Goal: Task Accomplishment & Management: Complete application form

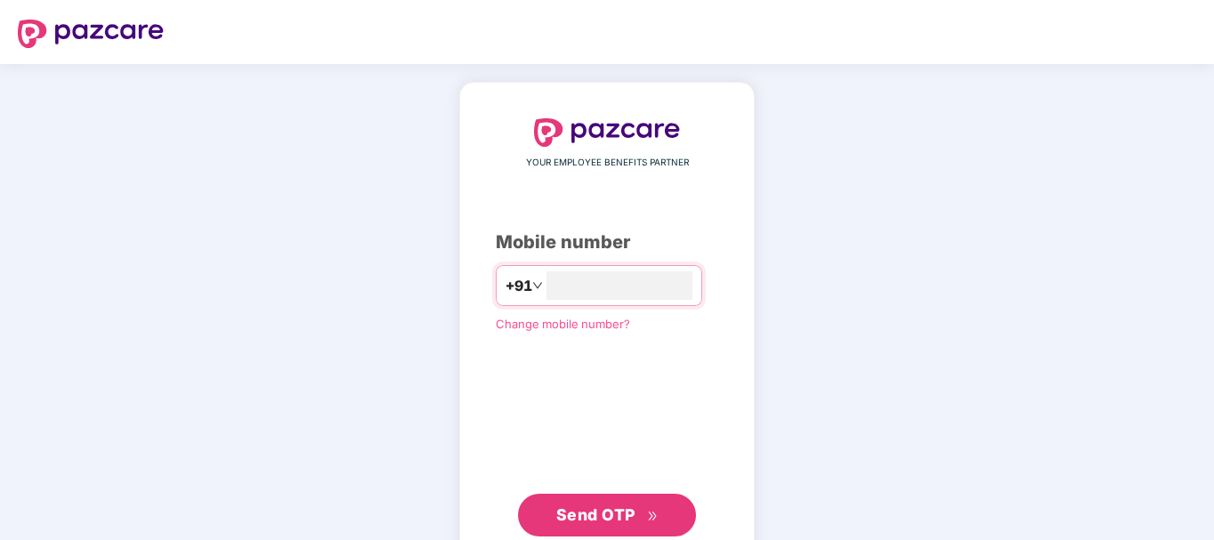
type input "**********"
click at [651, 507] on span "Send OTP" at bounding box center [607, 515] width 102 height 25
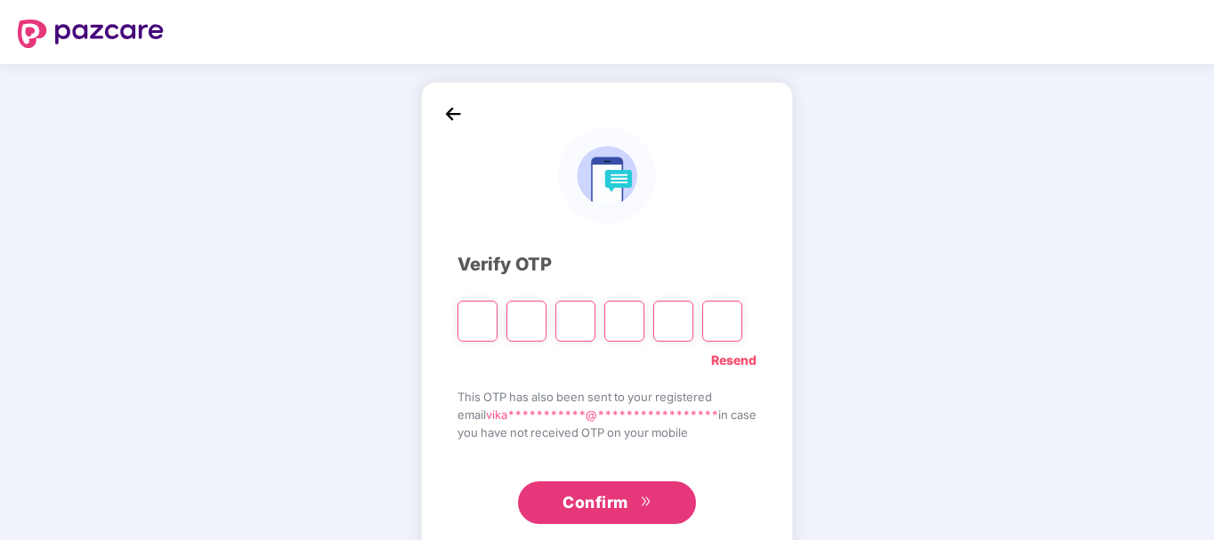
type input "*"
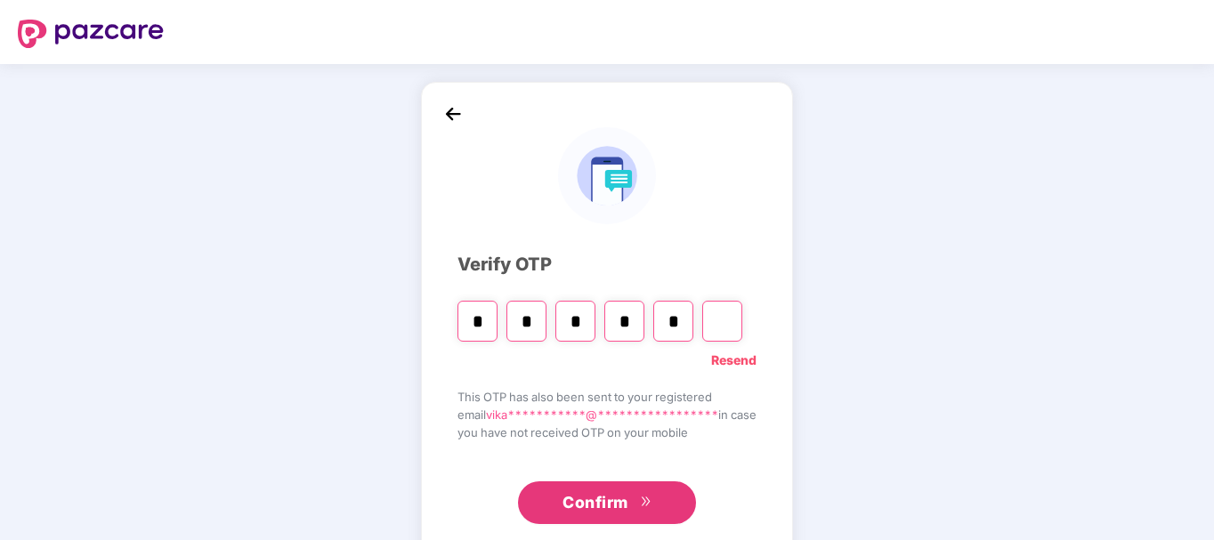
type input "*"
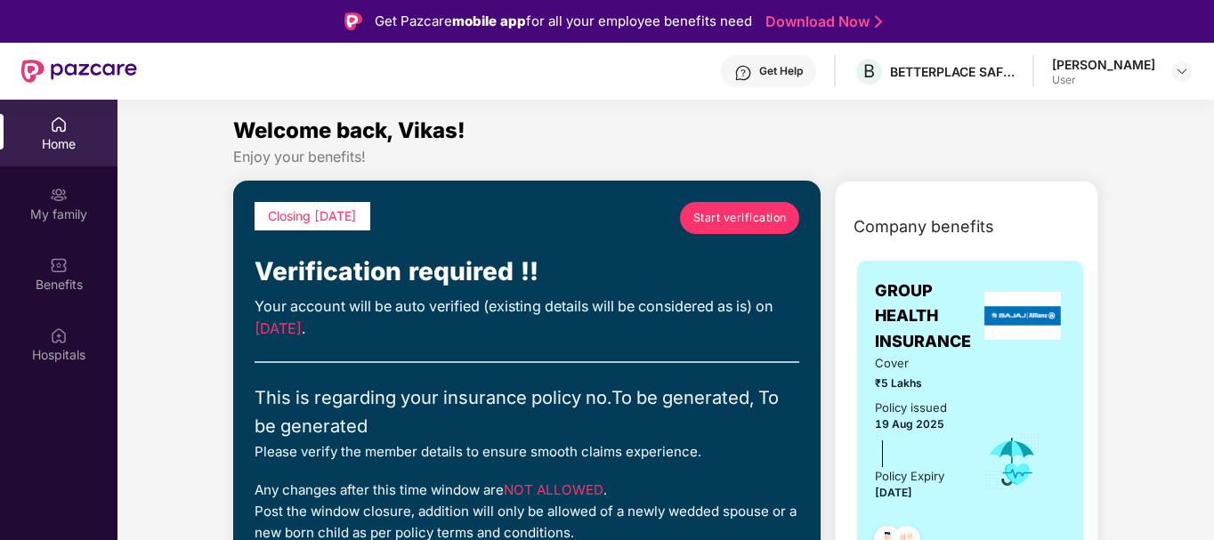
click at [725, 211] on span "Start verification" at bounding box center [740, 217] width 93 height 17
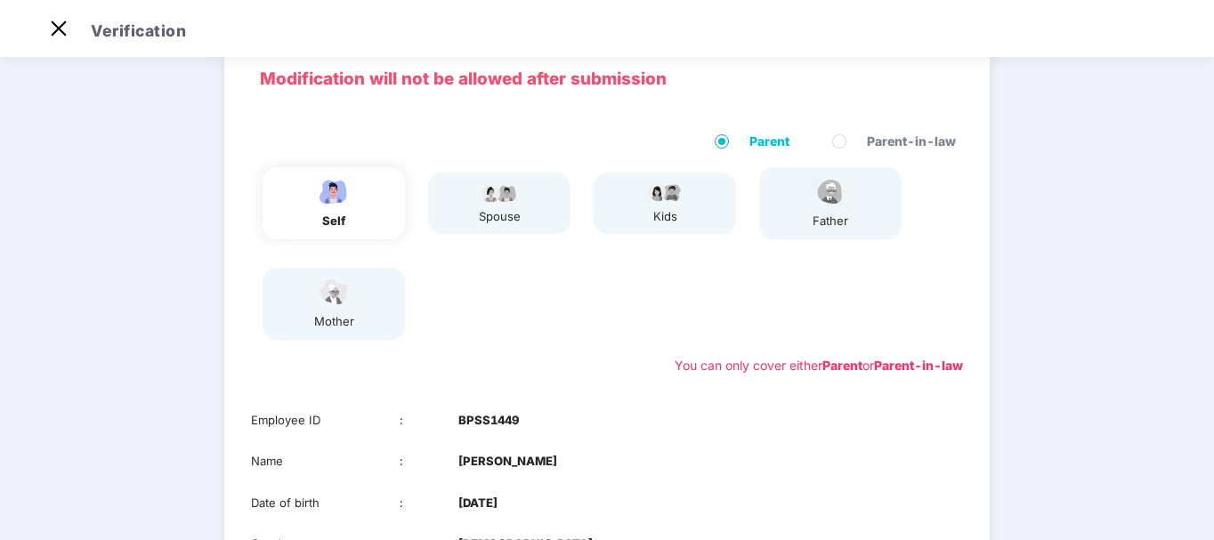
scroll to position [45, 0]
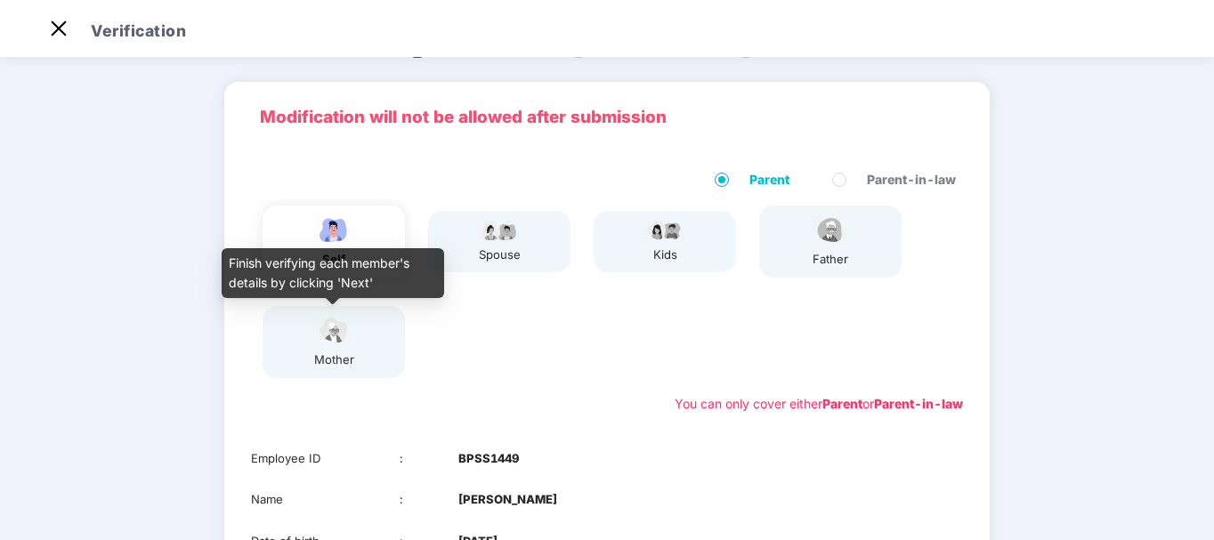
click at [336, 345] on img at bounding box center [334, 330] width 45 height 31
click at [329, 342] on img at bounding box center [334, 330] width 45 height 31
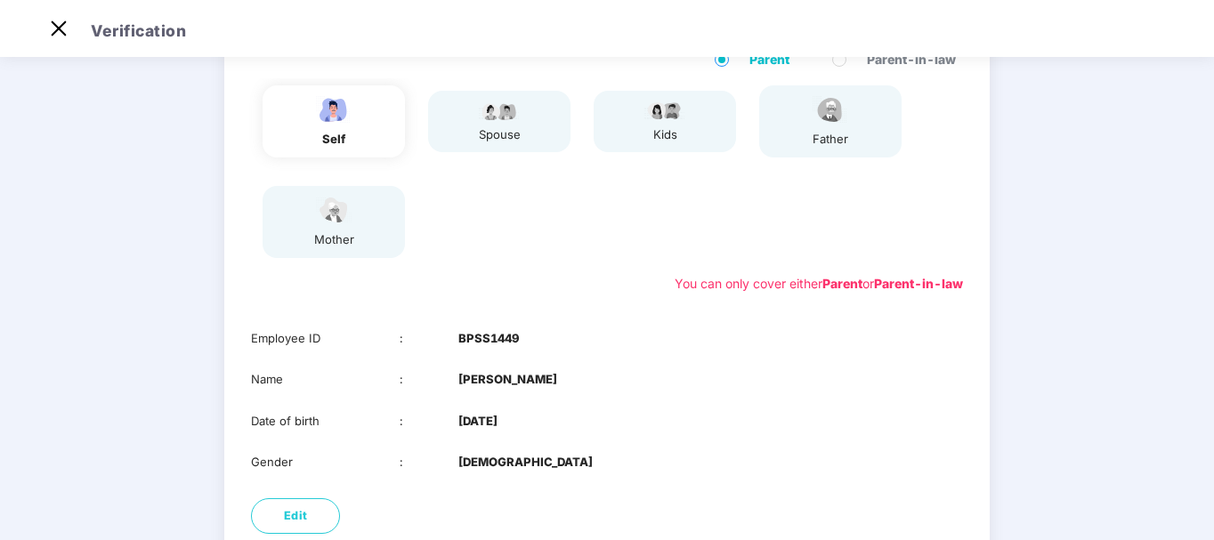
scroll to position [312, 0]
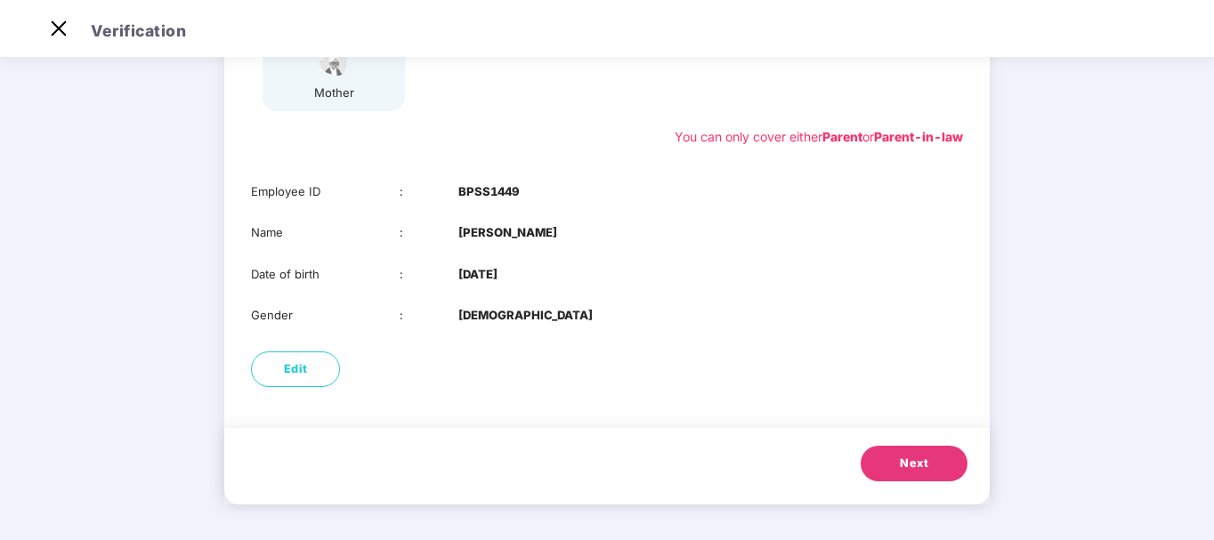
click at [921, 468] on span "Next" at bounding box center [914, 464] width 28 height 18
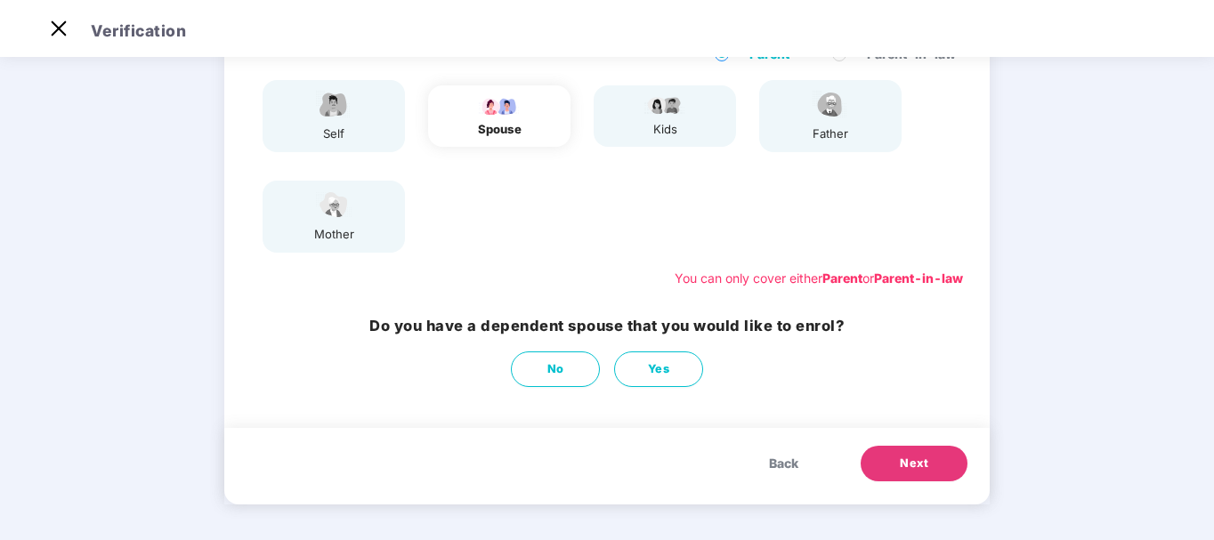
click at [330, 208] on img at bounding box center [334, 205] width 45 height 31
click at [920, 470] on span "Next" at bounding box center [914, 464] width 28 height 18
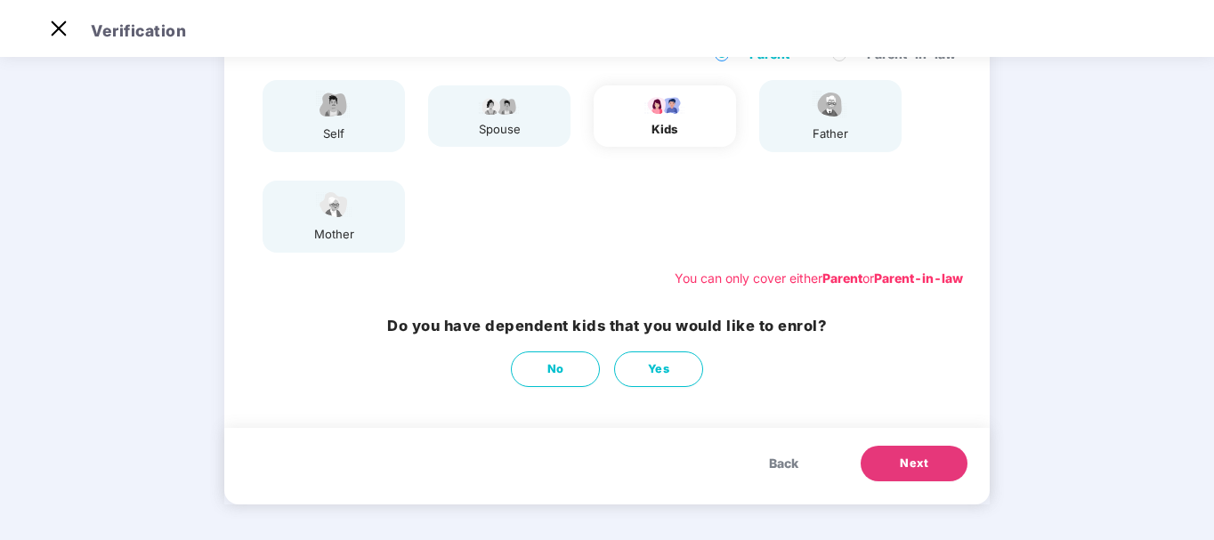
click at [920, 470] on span "Next" at bounding box center [914, 464] width 28 height 18
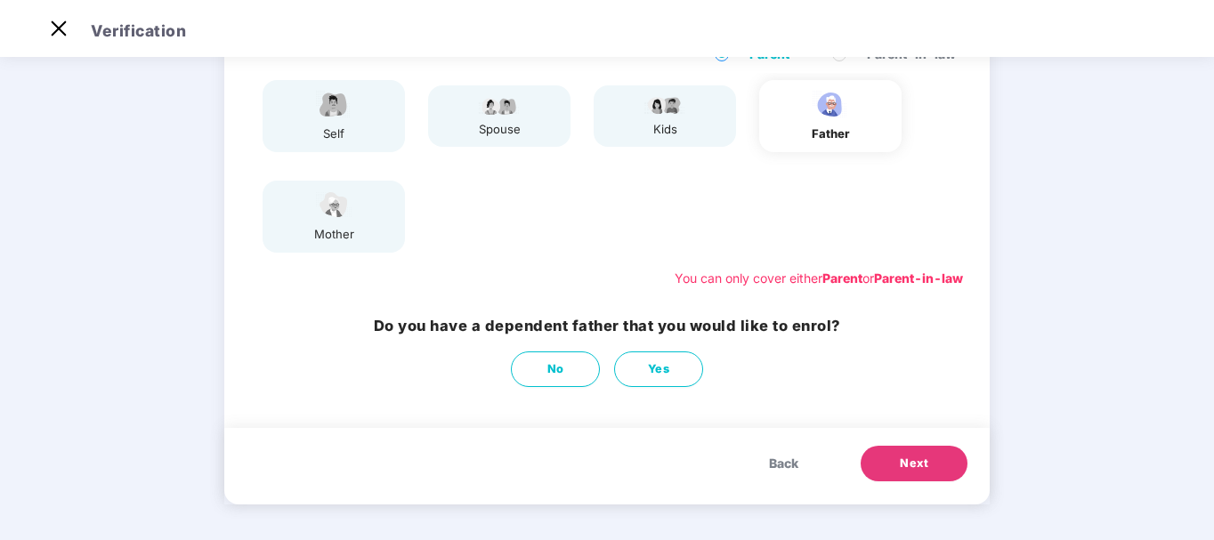
click at [920, 470] on span "Next" at bounding box center [914, 464] width 28 height 18
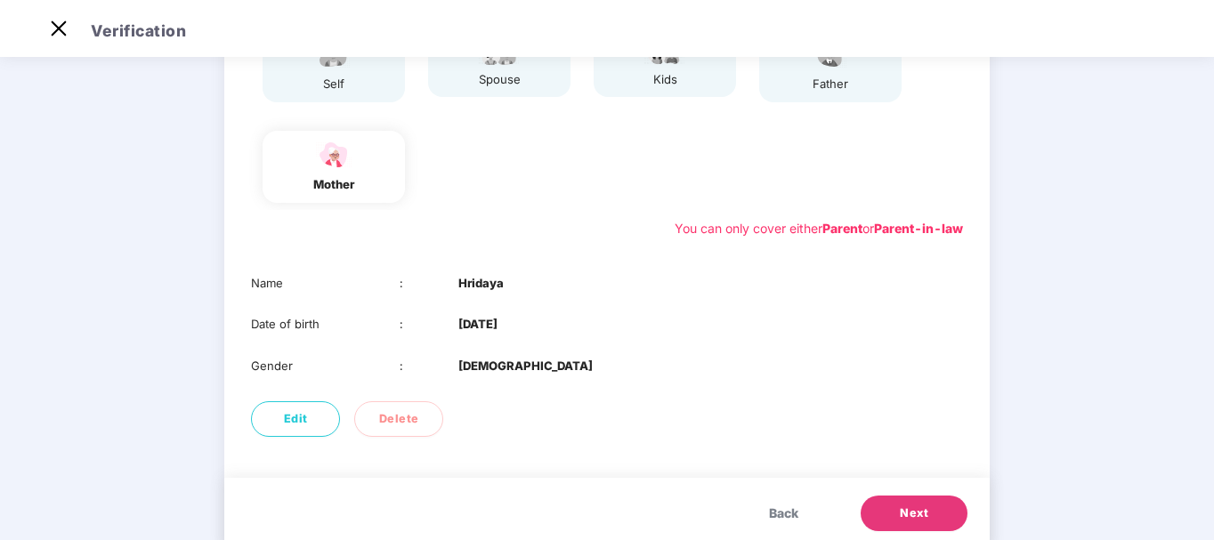
scroll to position [260, 0]
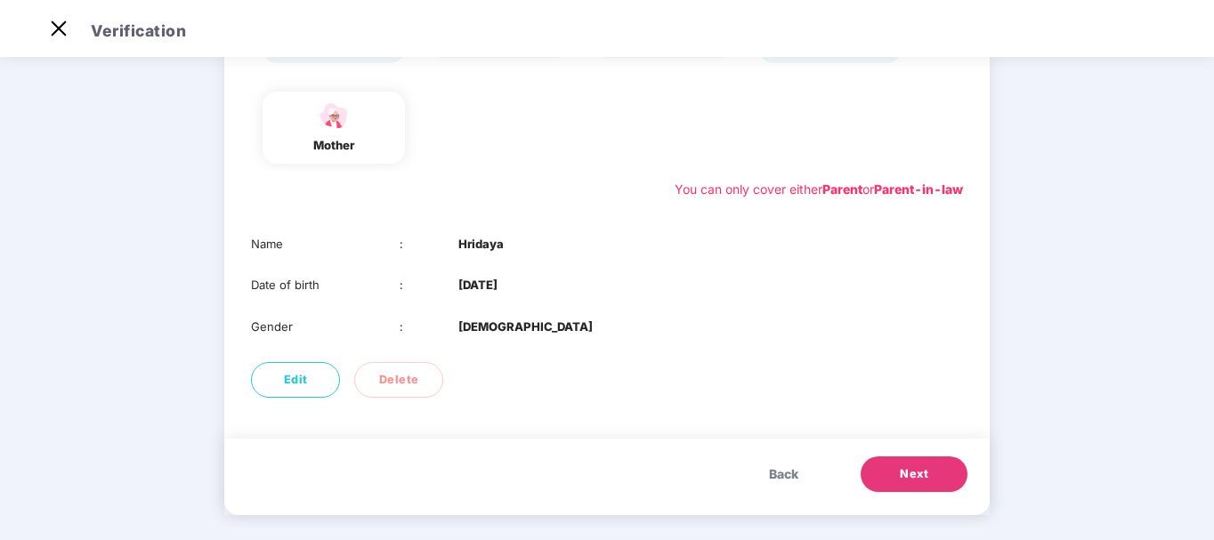
click at [938, 495] on div "Back Next" at bounding box center [607, 477] width 766 height 77
click at [933, 468] on button "Next" at bounding box center [914, 475] width 107 height 36
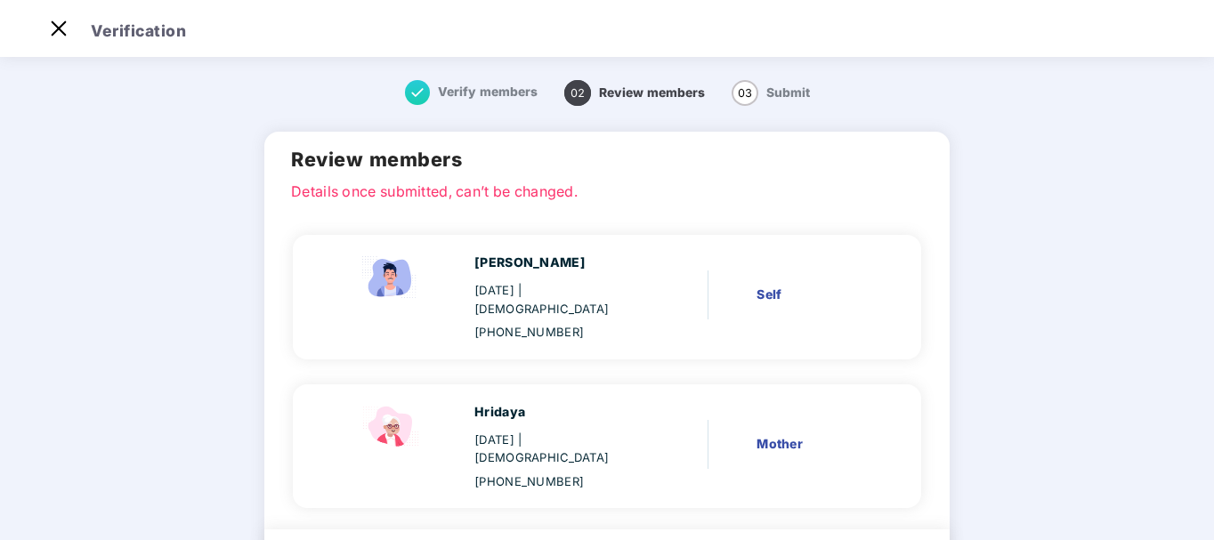
scroll to position [82, 0]
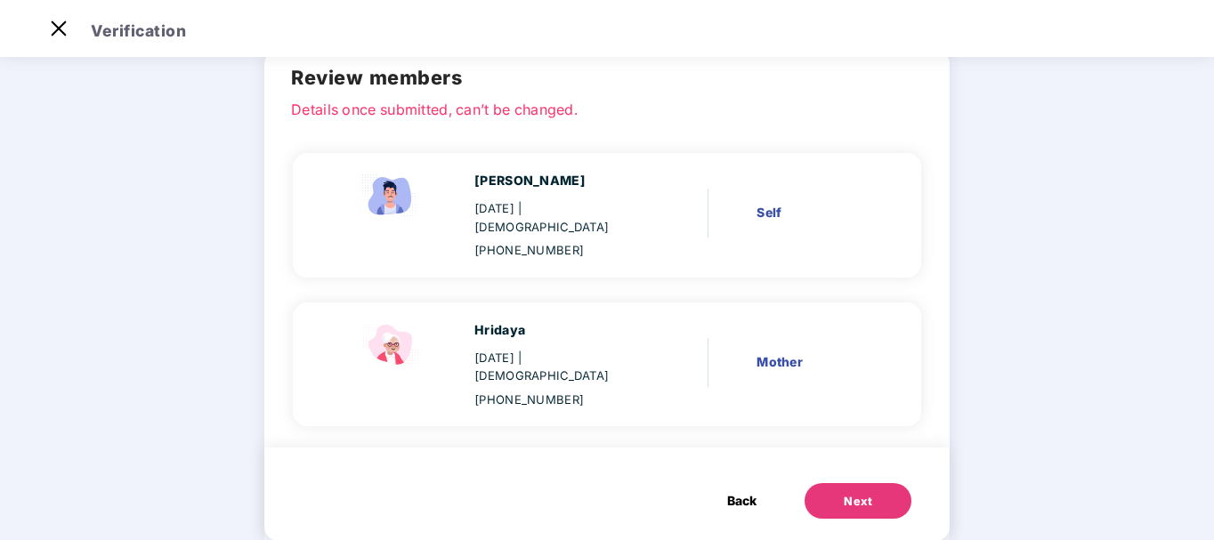
click at [835, 483] on button "Next" at bounding box center [858, 501] width 107 height 36
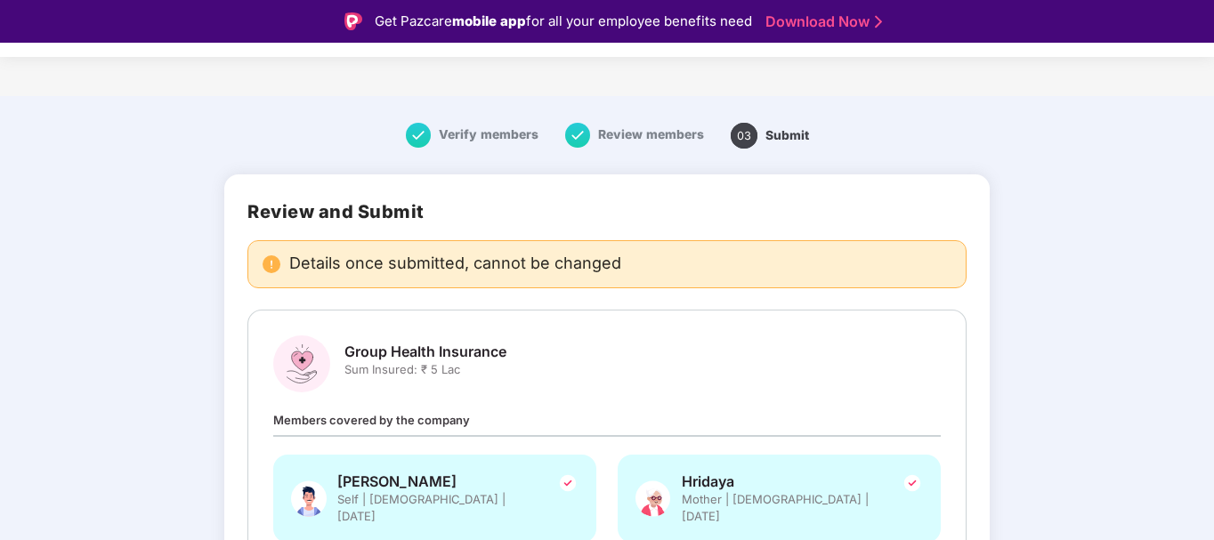
scroll to position [89, 0]
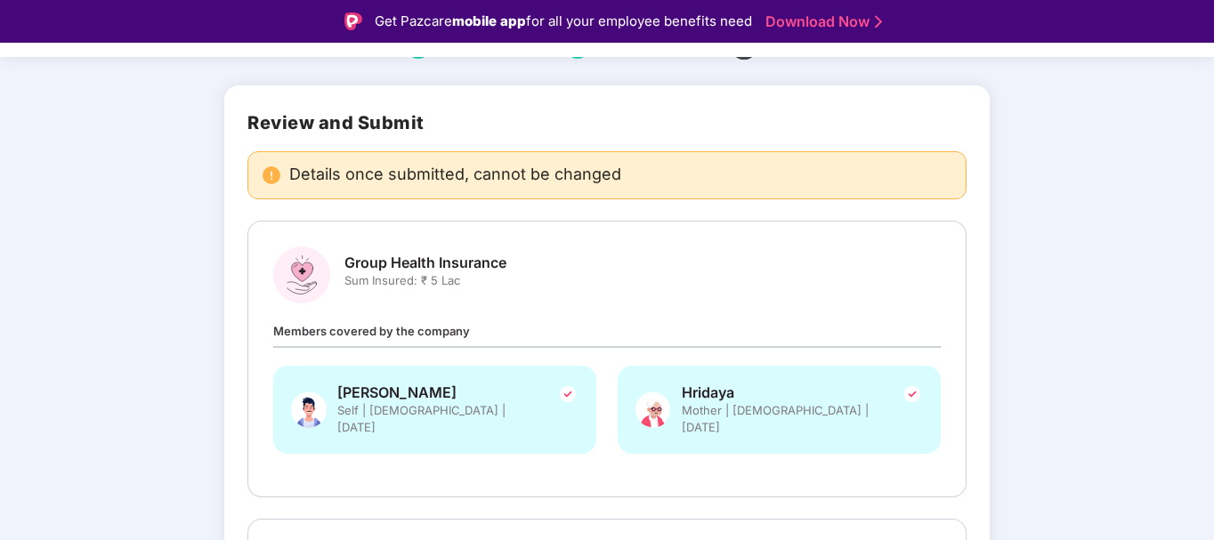
click at [444, 324] on span "Members covered by the company" at bounding box center [371, 331] width 197 height 14
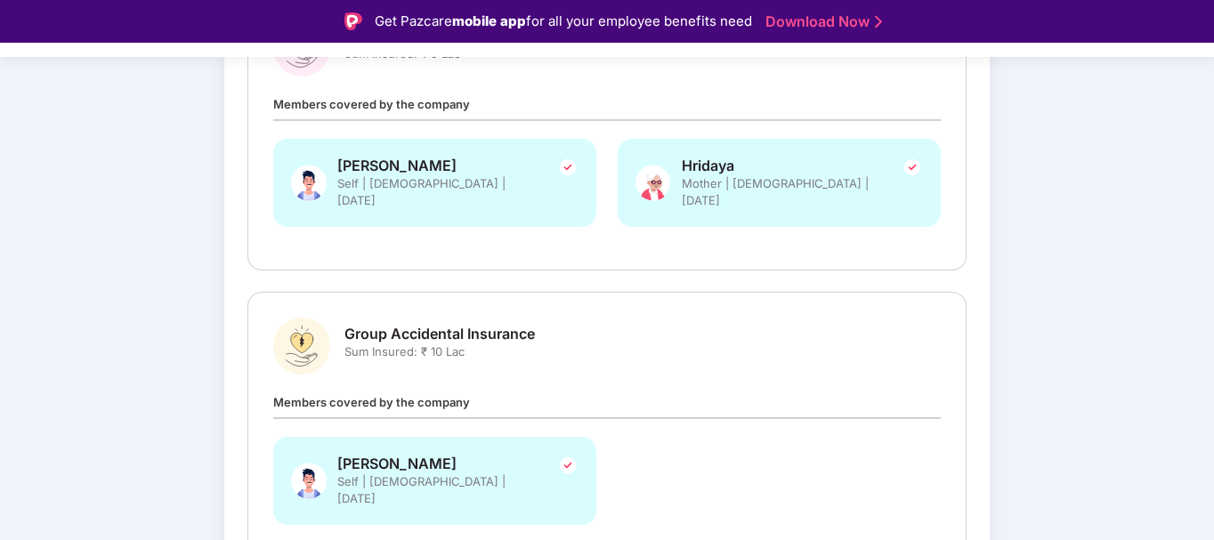
scroll to position [410, 0]
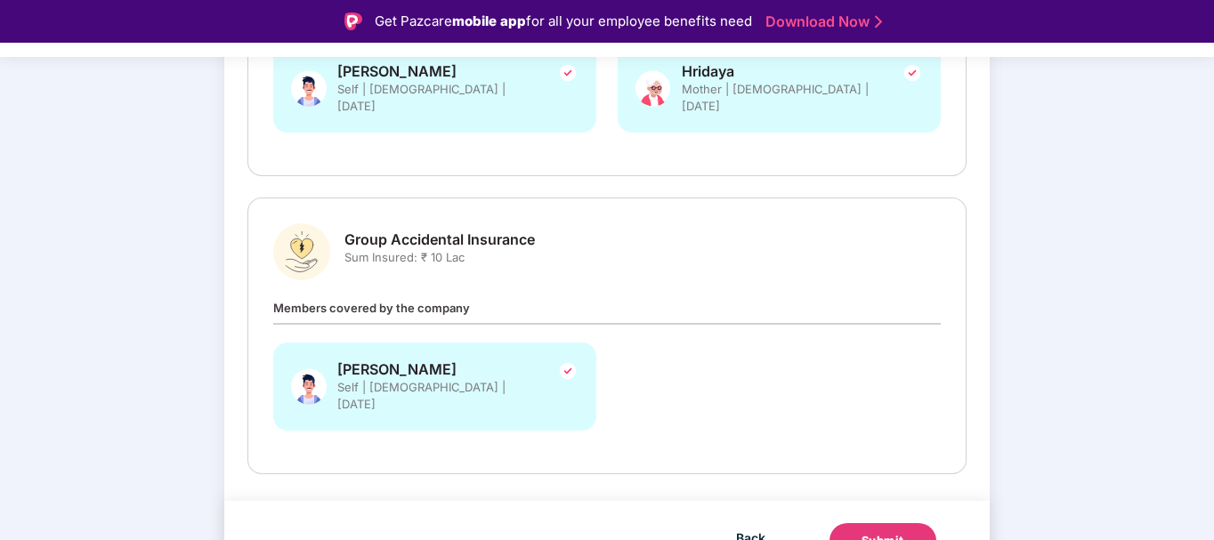
click at [905, 523] on button "Submit" at bounding box center [883, 541] width 107 height 36
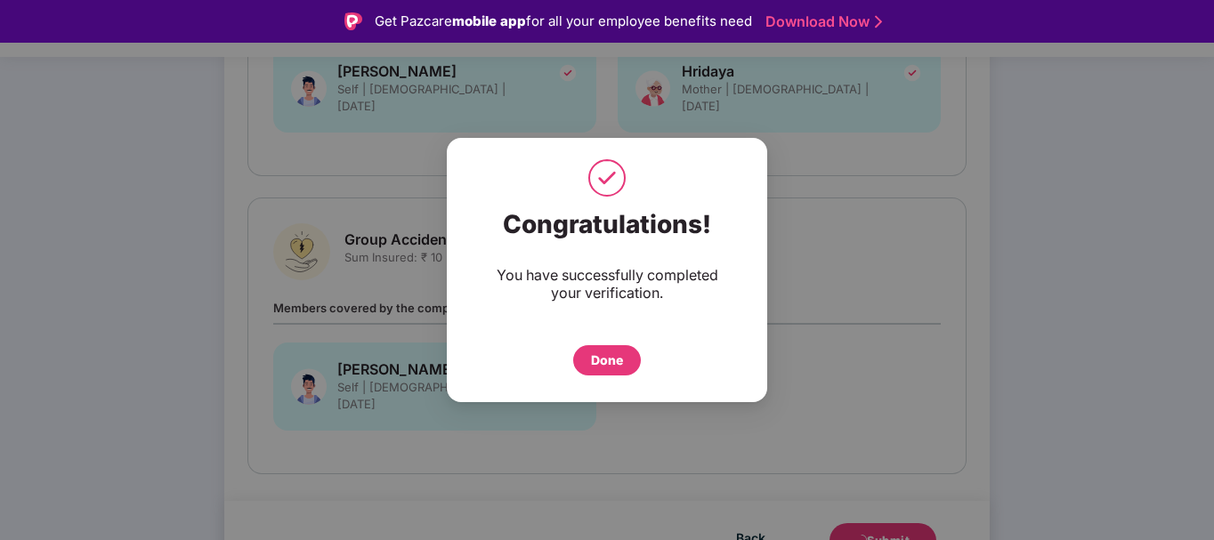
click at [604, 353] on div "Done" at bounding box center [607, 361] width 32 height 20
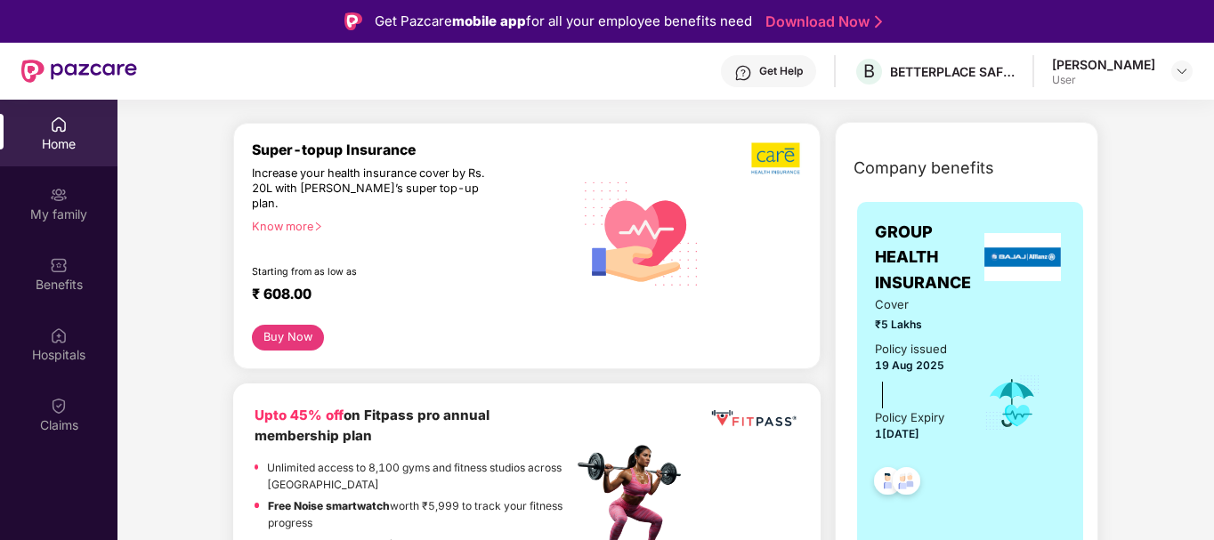
scroll to position [267, 0]
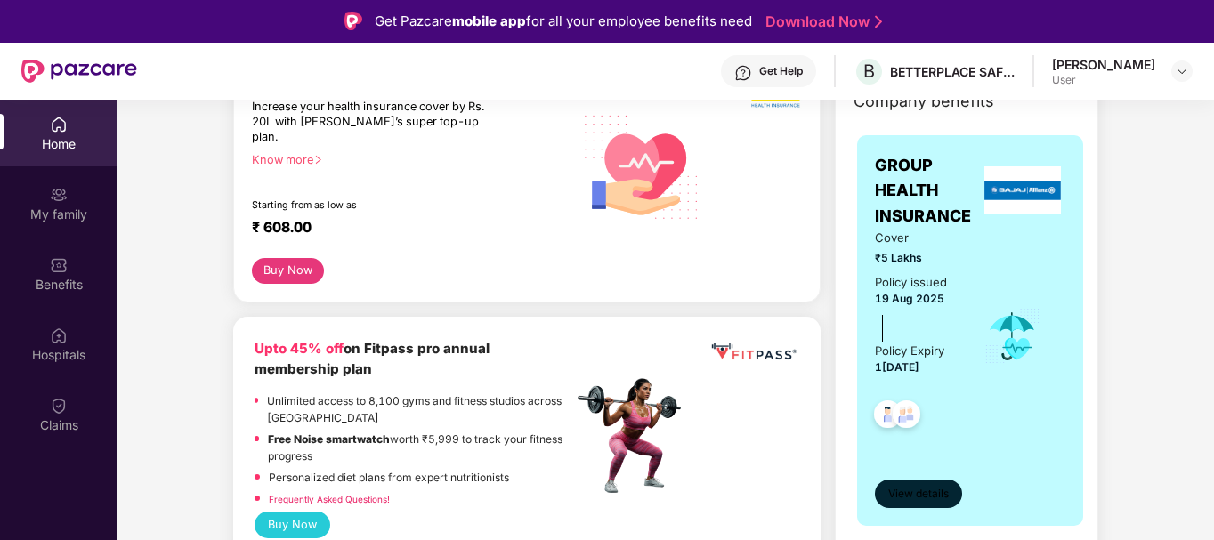
click at [921, 488] on span "View details" at bounding box center [918, 494] width 61 height 17
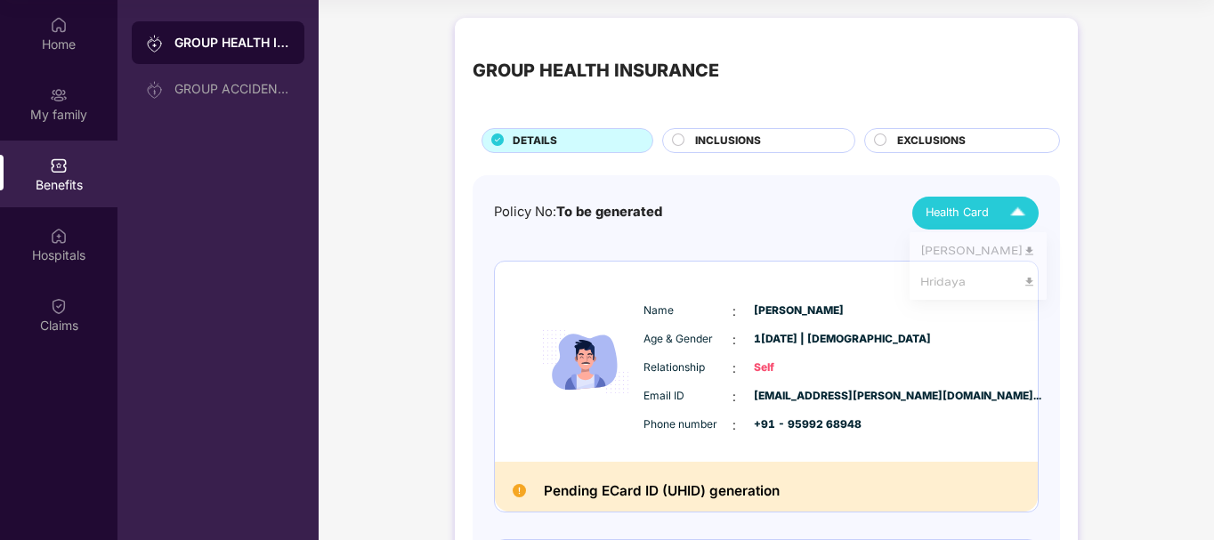
click at [981, 220] on span "Health Card" at bounding box center [957, 213] width 63 height 18
click at [1023, 253] on img at bounding box center [1029, 253] width 13 height 13
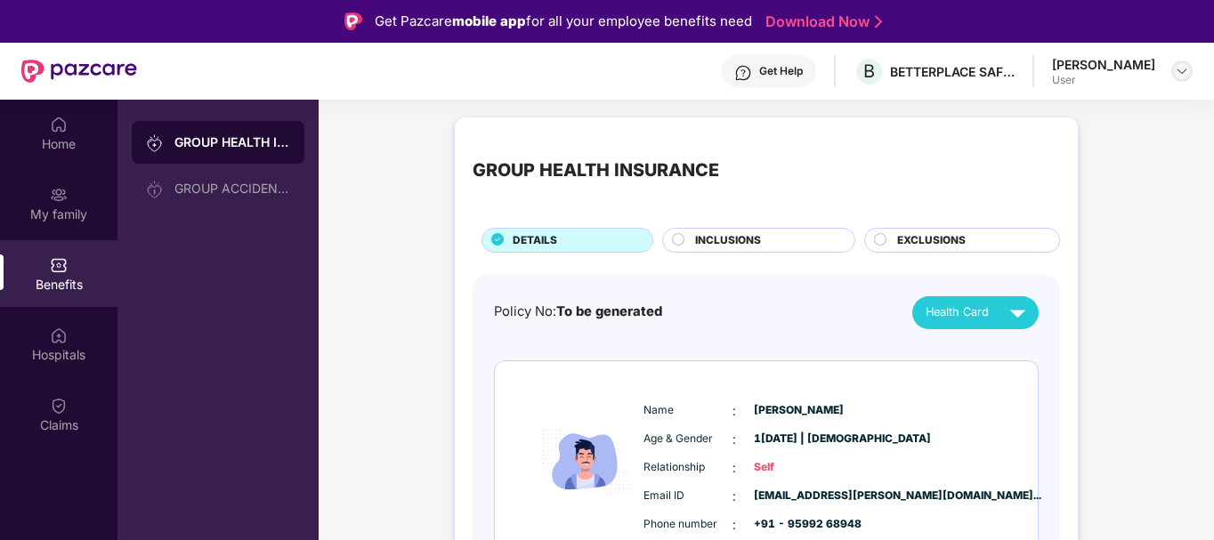
click at [1189, 62] on div at bounding box center [1182, 71] width 21 height 21
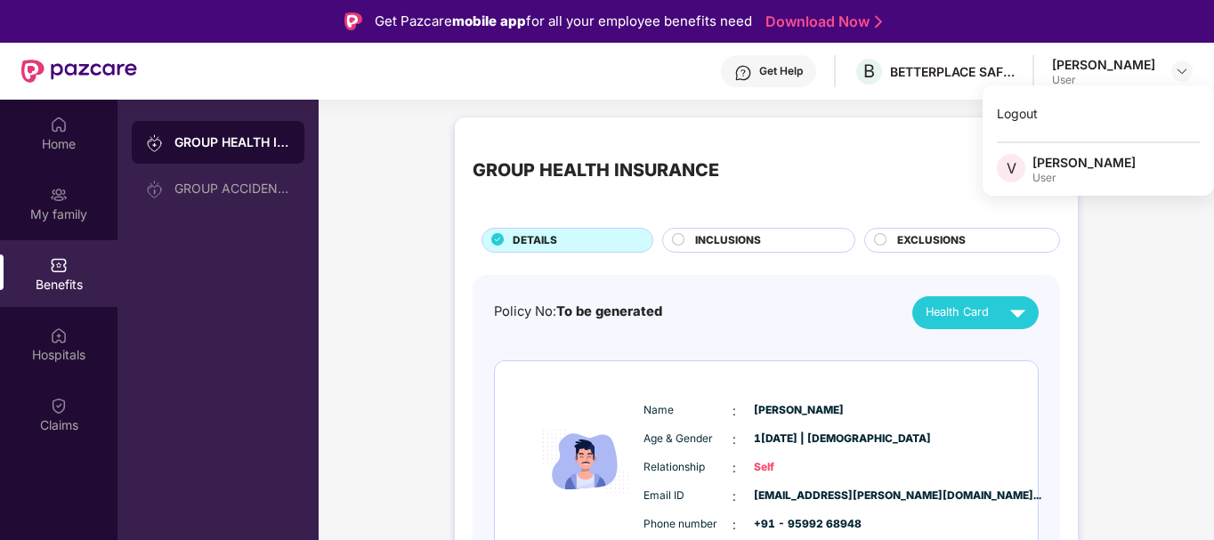
click at [1169, 75] on div "[PERSON_NAME]a User" at bounding box center [1122, 71] width 141 height 31
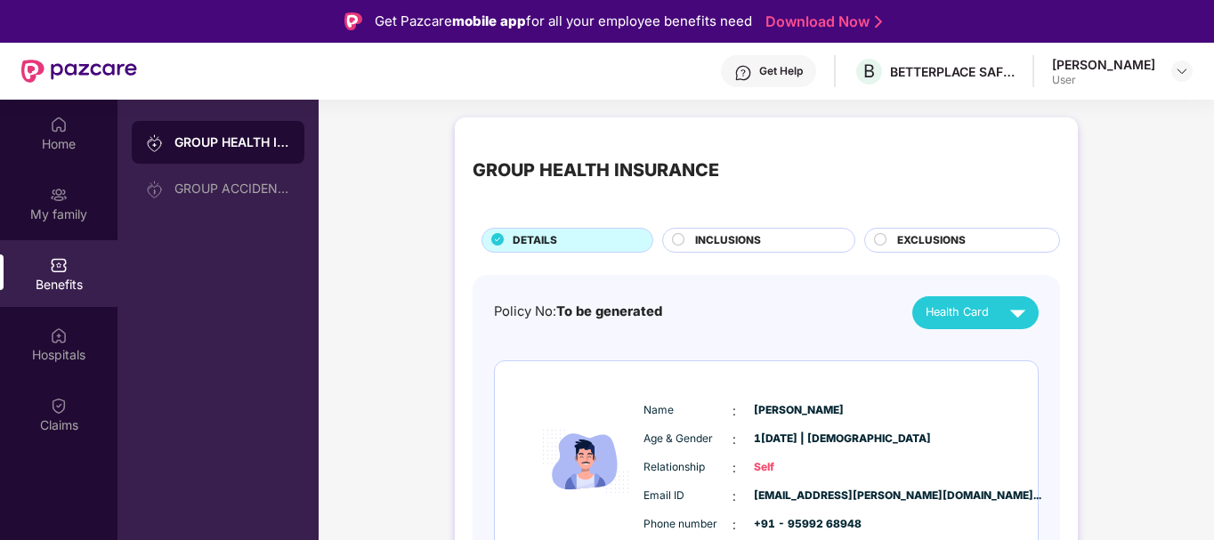
click at [1169, 75] on div "[PERSON_NAME]a User" at bounding box center [1122, 71] width 141 height 31
click at [65, 344] on img at bounding box center [59, 336] width 18 height 18
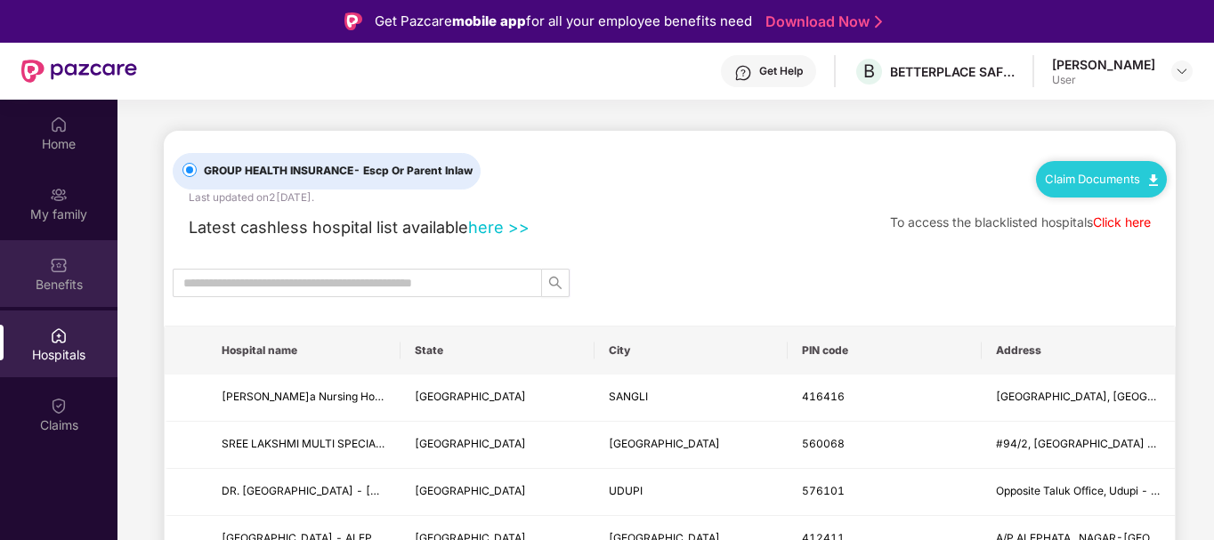
click at [47, 290] on div "Benefits" at bounding box center [59, 285] width 118 height 18
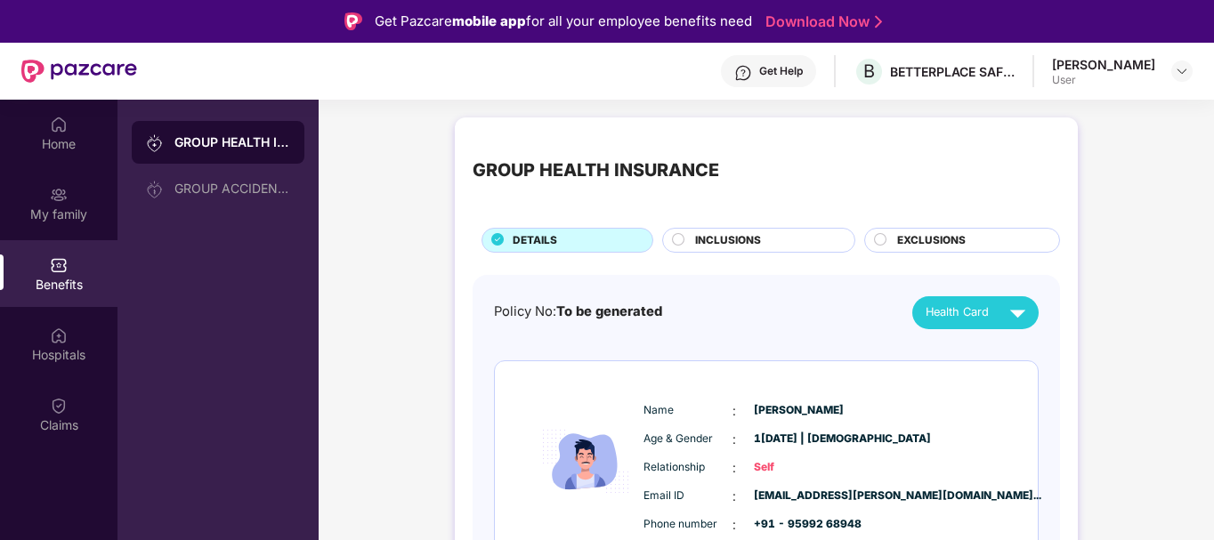
click at [798, 238] on div "INCLUSIONS" at bounding box center [765, 242] width 159 height 20
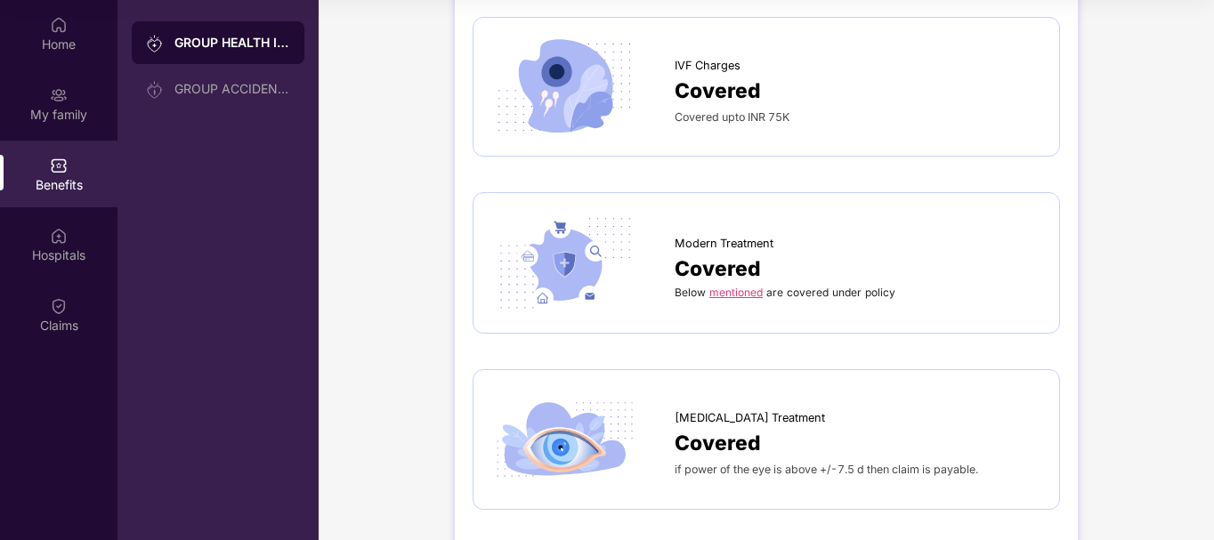
scroll to position [3110, 0]
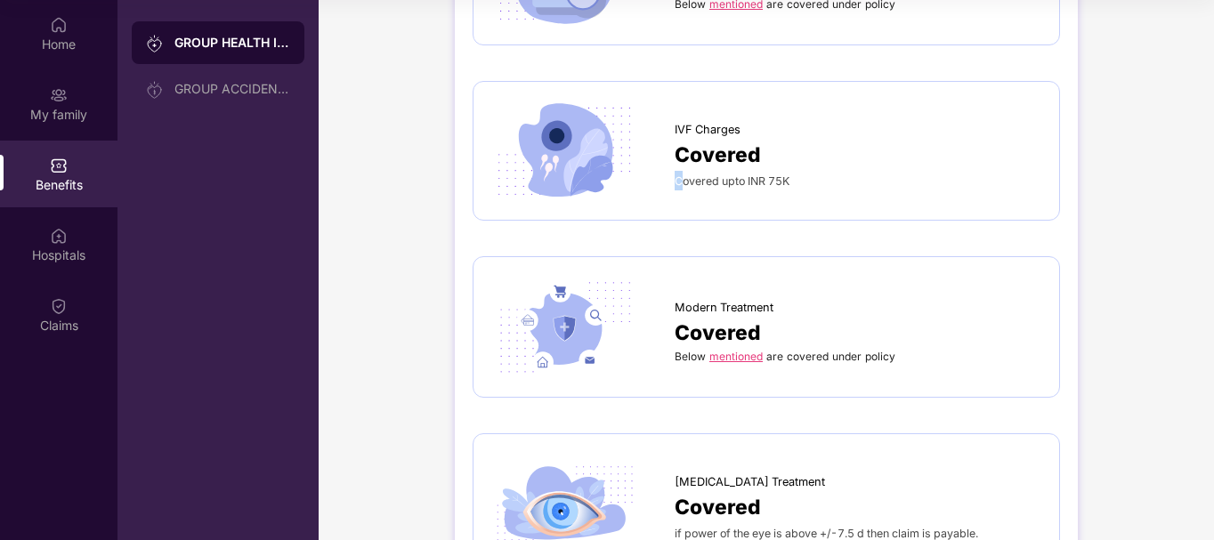
drag, startPoint x: 677, startPoint y: 167, endPoint x: 683, endPoint y: 205, distance: 37.9
click at [683, 198] on div "IVF Charges Covered Covered upto INR 75K" at bounding box center [766, 151] width 550 height 102
click at [752, 191] on div "IVF Charges Covered Covered upto INR 75K" at bounding box center [766, 151] width 550 height 102
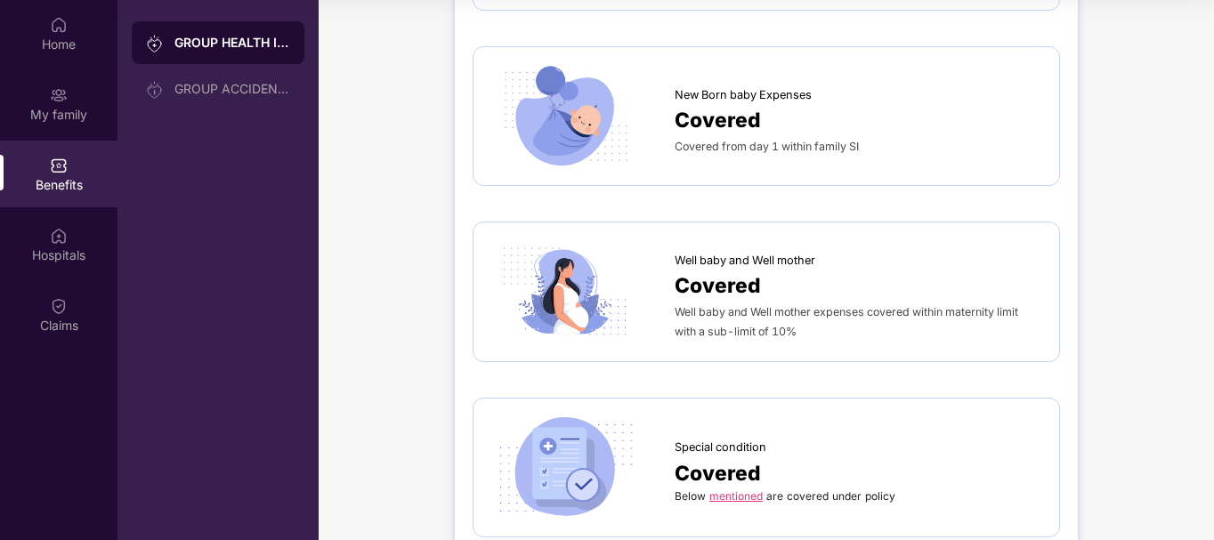
scroll to position [2576, 0]
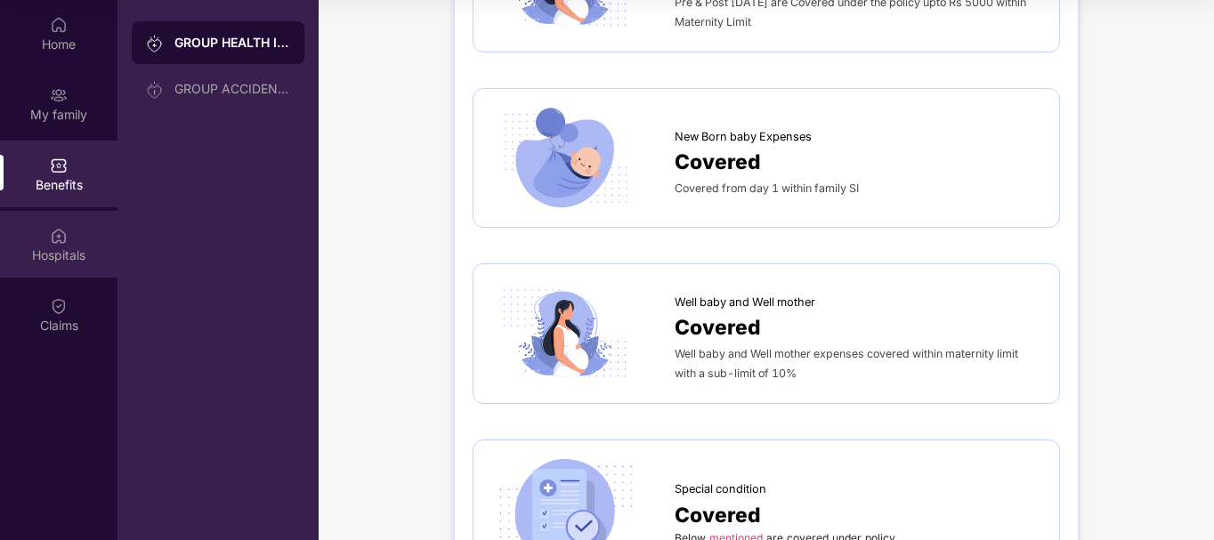
click at [61, 234] on img at bounding box center [59, 236] width 18 height 18
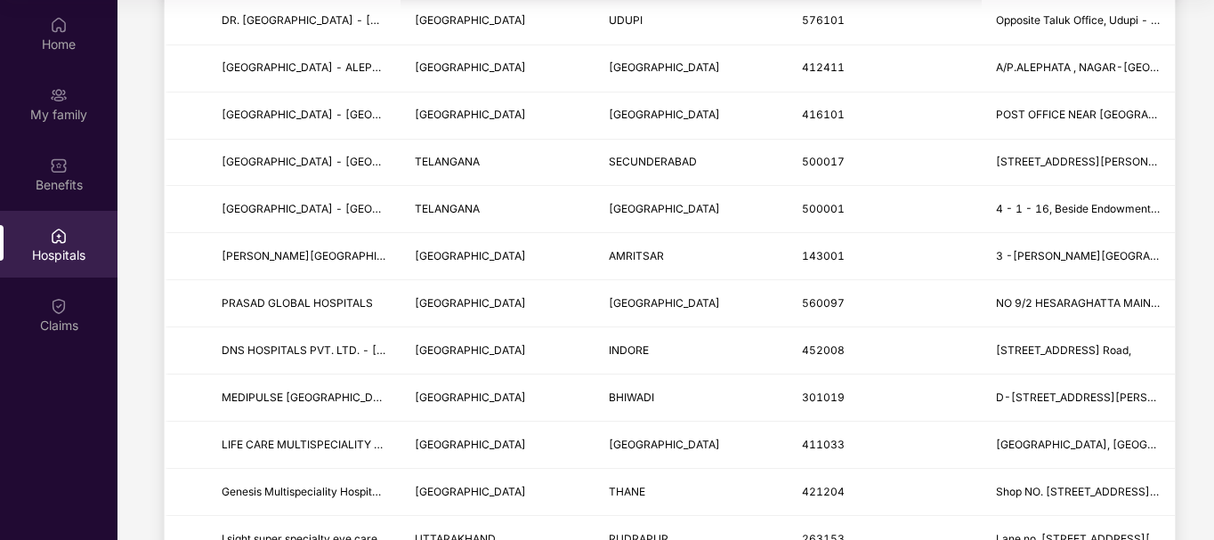
scroll to position [0, 0]
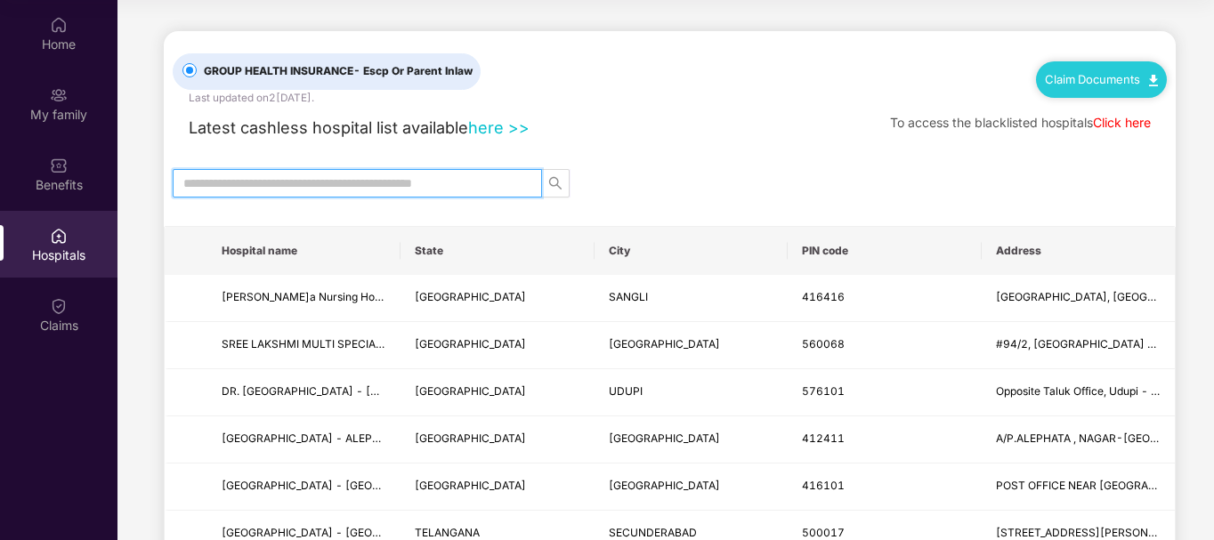
click at [385, 190] on input "text" at bounding box center [350, 184] width 334 height 20
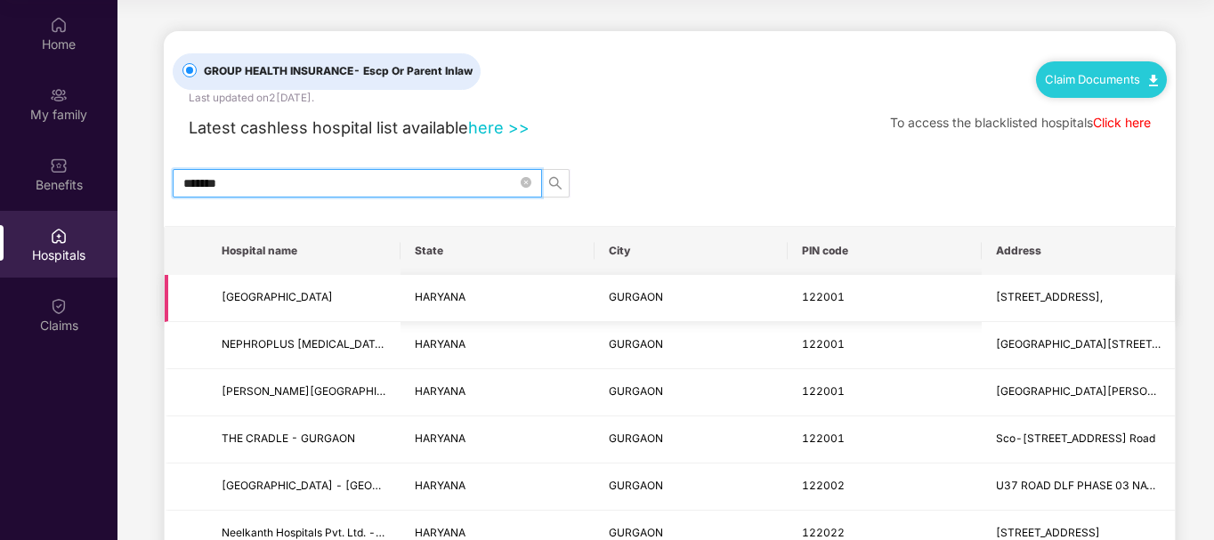
type input "*******"
click at [1040, 293] on span "[STREET_ADDRESS]," at bounding box center [1049, 296] width 107 height 13
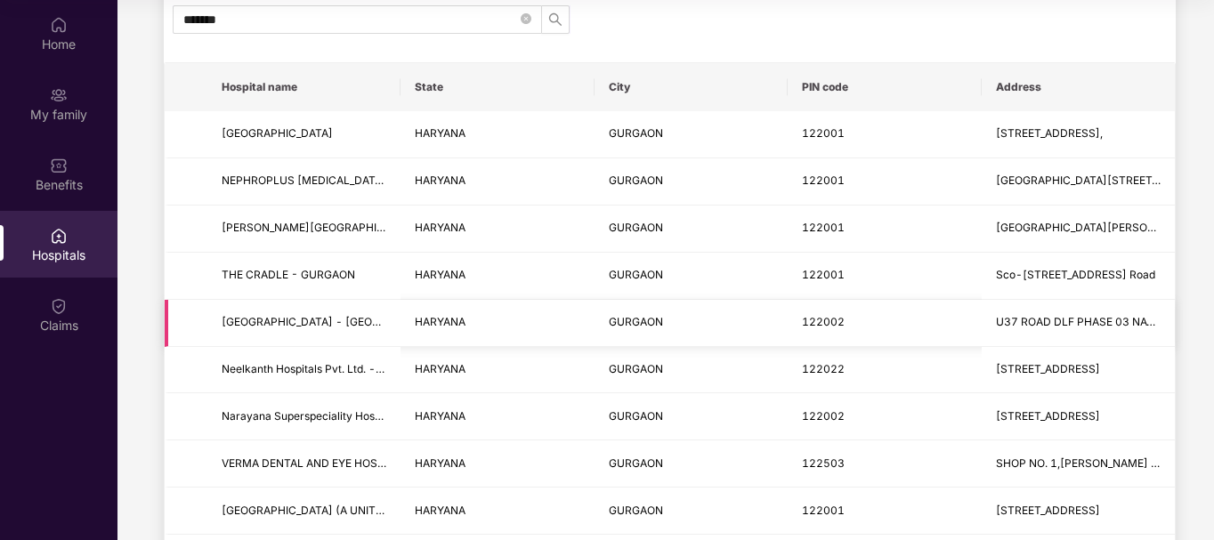
scroll to position [178, 0]
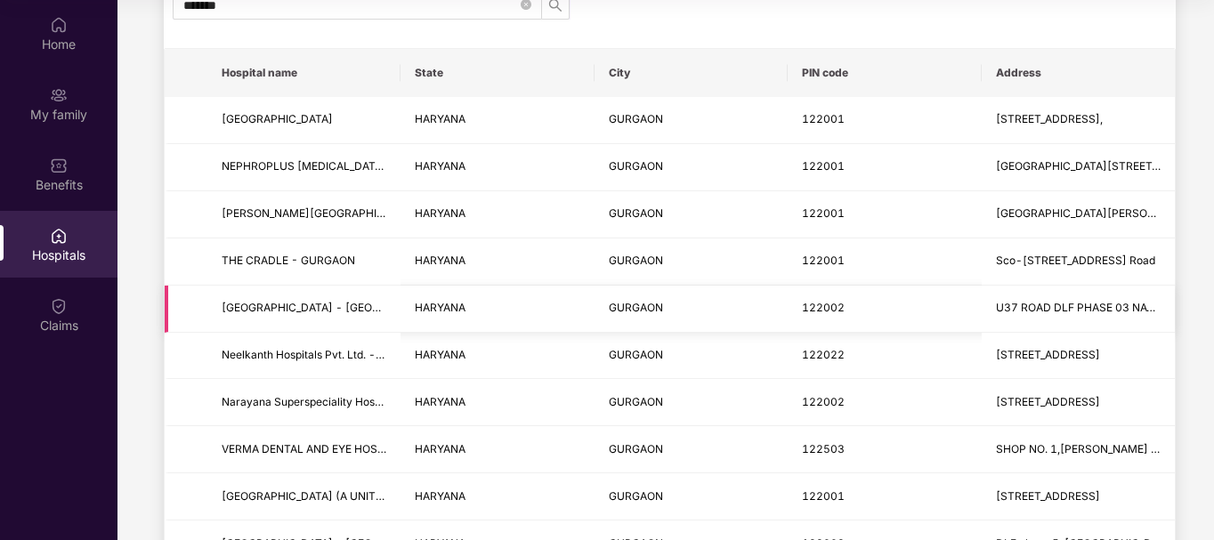
click at [1055, 318] on td "U37 ROAD DLF PHASE 03 NATHUPUR , [PERSON_NAME][GEOGRAPHIC_DATA][PERSON_NAME] , …" at bounding box center [1078, 309] width 193 height 47
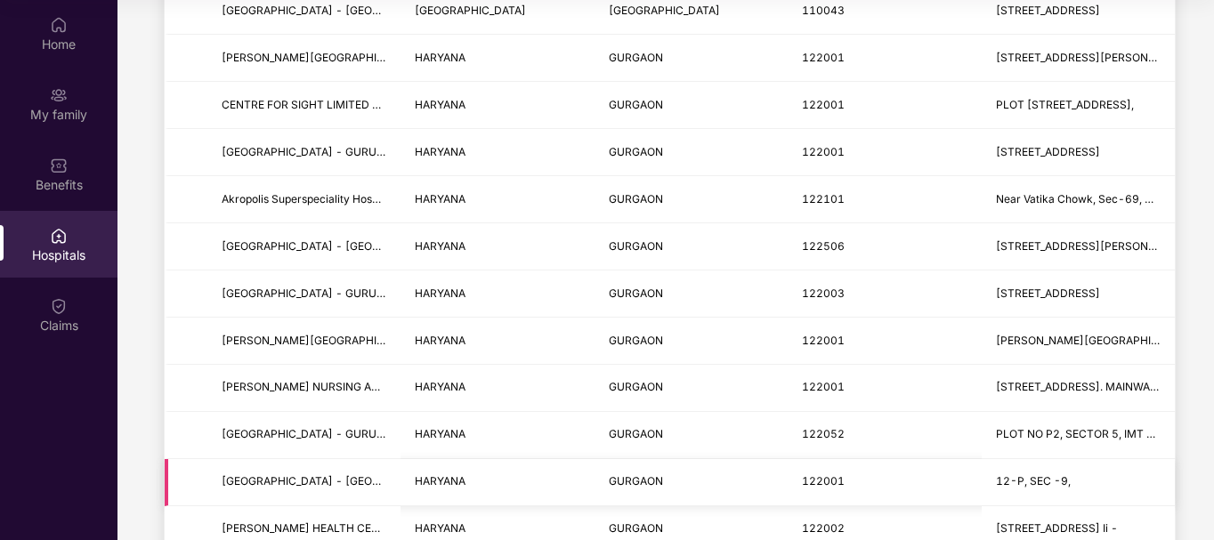
scroll to position [801, 0]
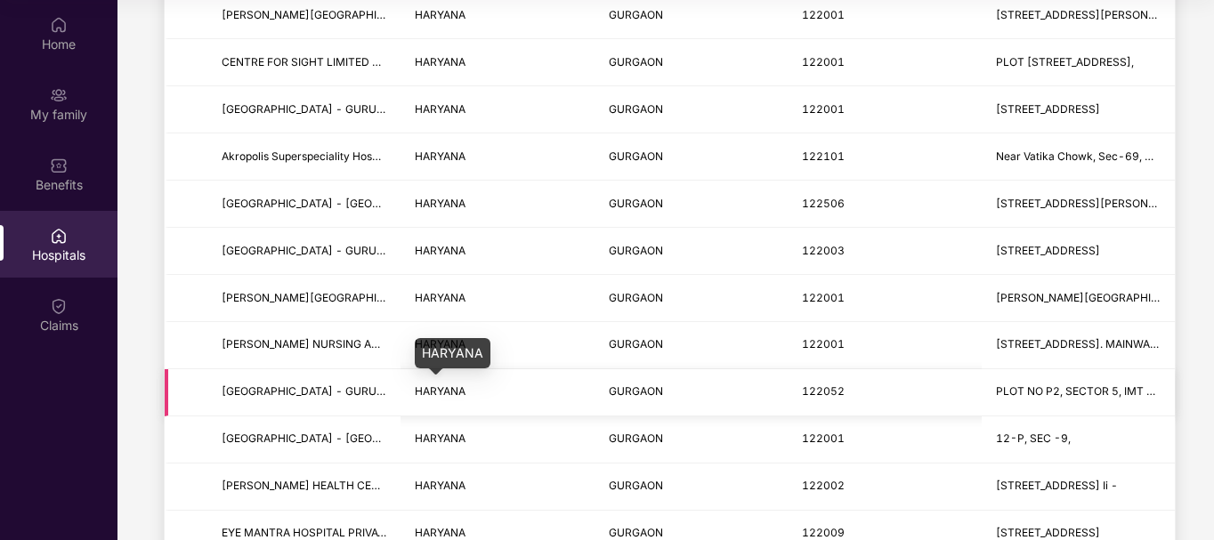
click at [450, 385] on span "HARYANA" at bounding box center [440, 391] width 51 height 13
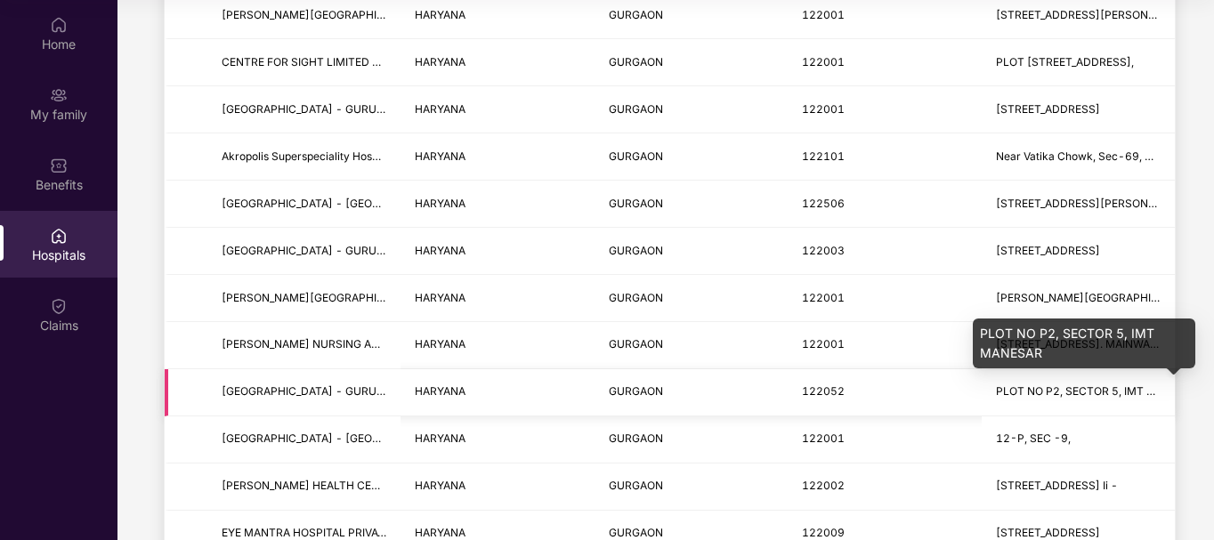
click at [1048, 392] on span "PLOT NO P2, SECTOR 5, IMT MANESAR" at bounding box center [1097, 391] width 203 height 13
click at [786, 379] on td "GURGAON" at bounding box center [691, 392] width 193 height 47
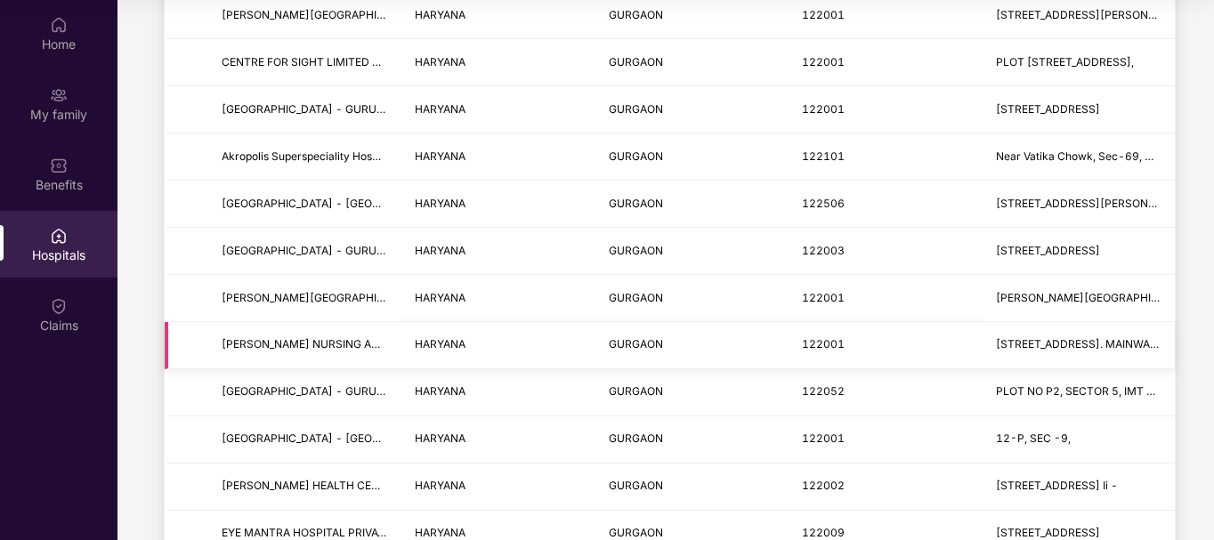
drag, startPoint x: 1017, startPoint y: 378, endPoint x: 1021, endPoint y: 368, distance: 11.6
click at [1021, 377] on td "PLOT NO P2, SECTOR 5, IMT MANESAR" at bounding box center [1078, 392] width 193 height 47
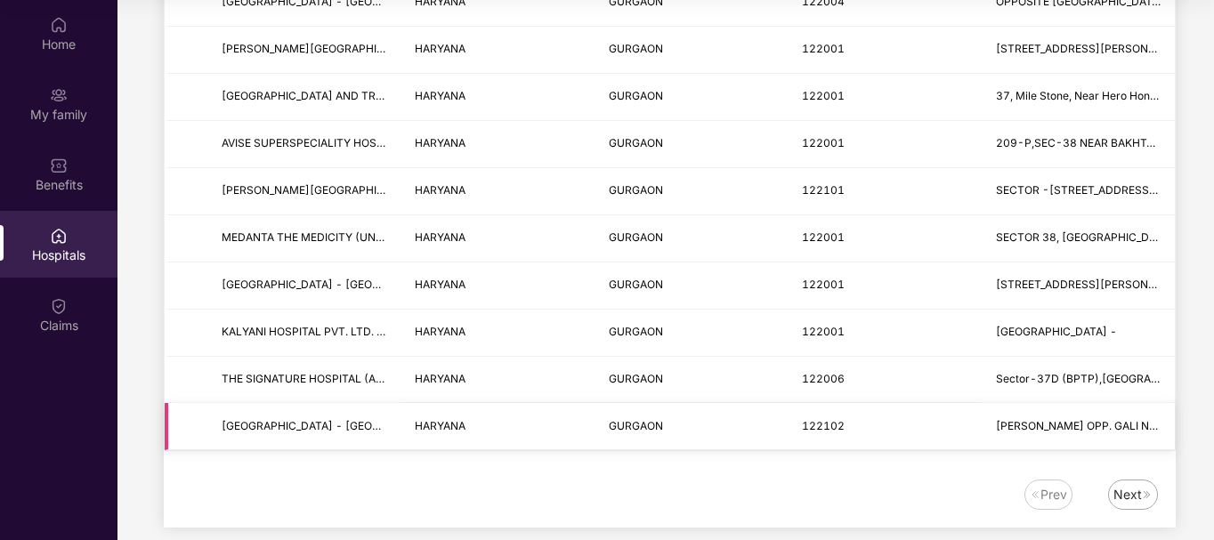
scroll to position [2204, 0]
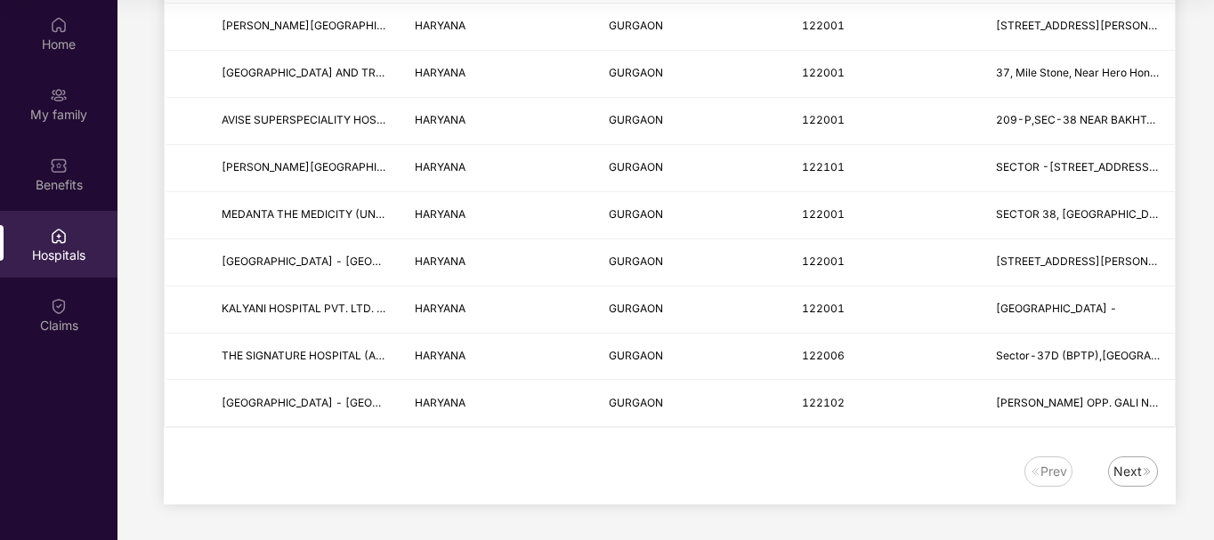
click at [1139, 483] on div "Next" at bounding box center [1133, 472] width 50 height 30
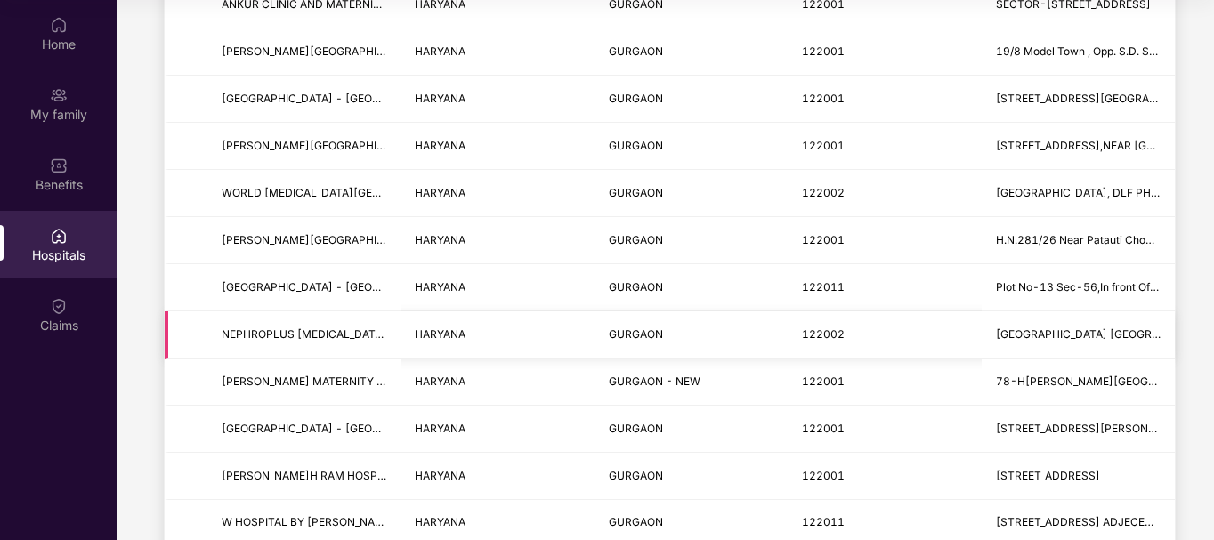
scroll to position [712, 0]
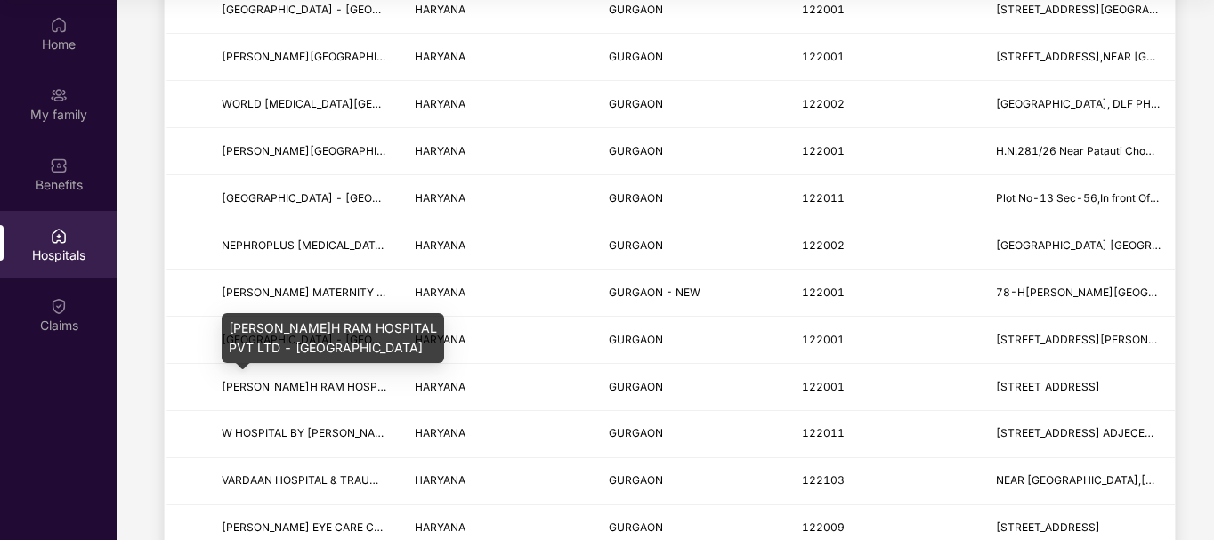
click at [427, 339] on div "[PERSON_NAME]H RAM HOSPITAL PVT LTD - [GEOGRAPHIC_DATA]" at bounding box center [333, 338] width 223 height 50
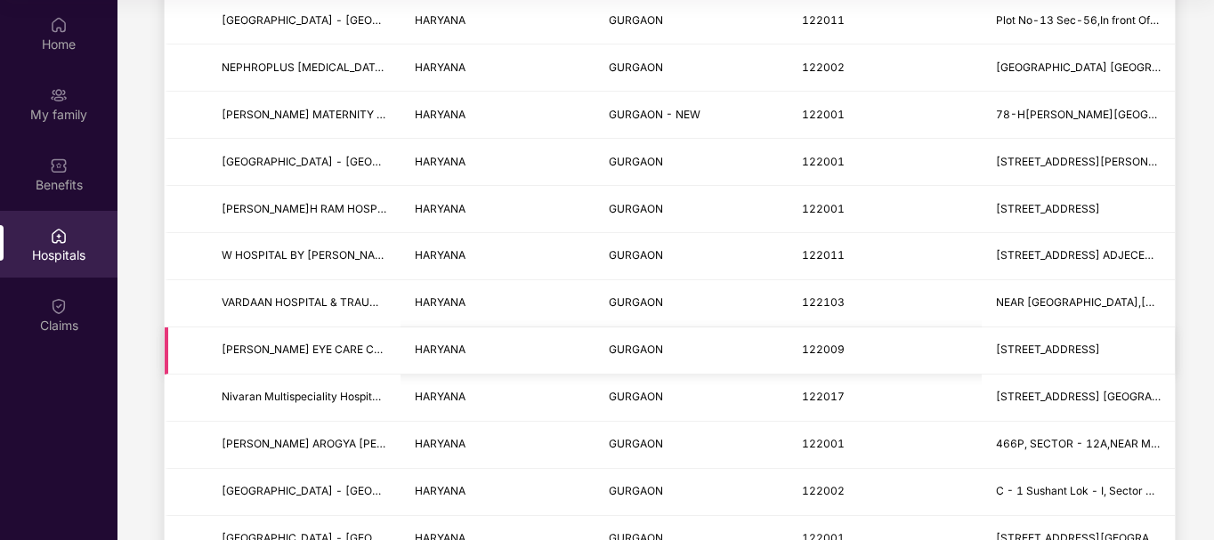
scroll to position [979, 0]
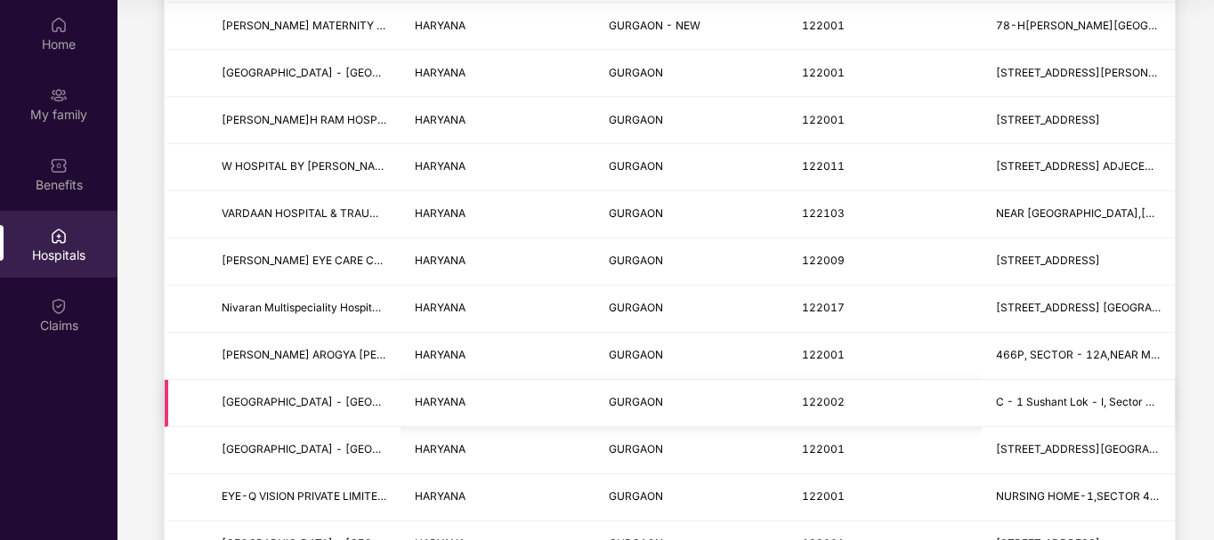
click at [1096, 408] on span "C - 1 Sushant Lok - I, Sector - 43 -" at bounding box center [1087, 401] width 183 height 13
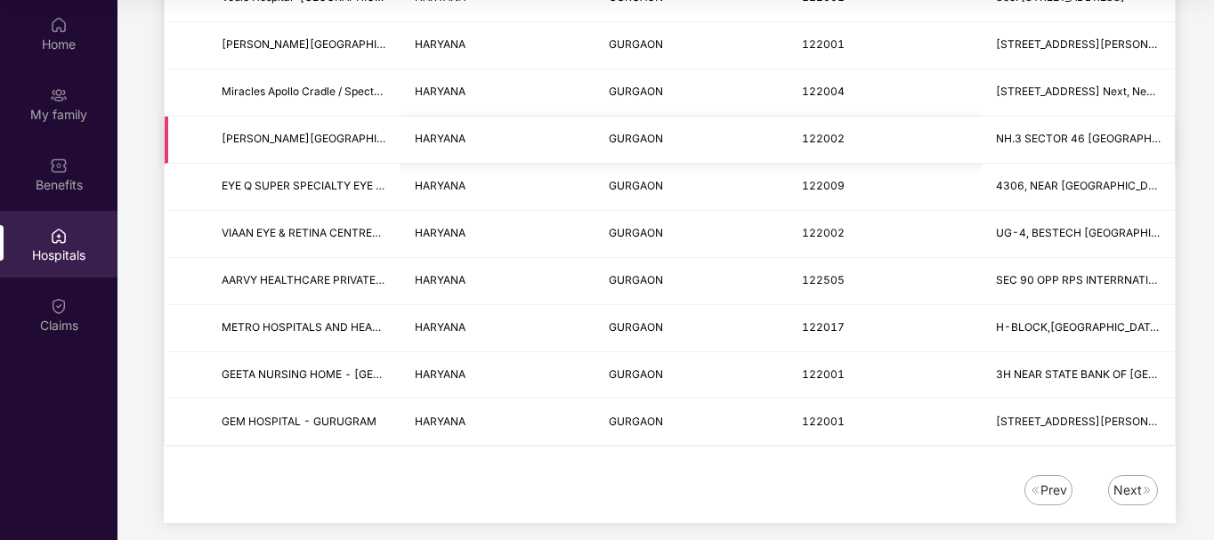
scroll to position [2204, 0]
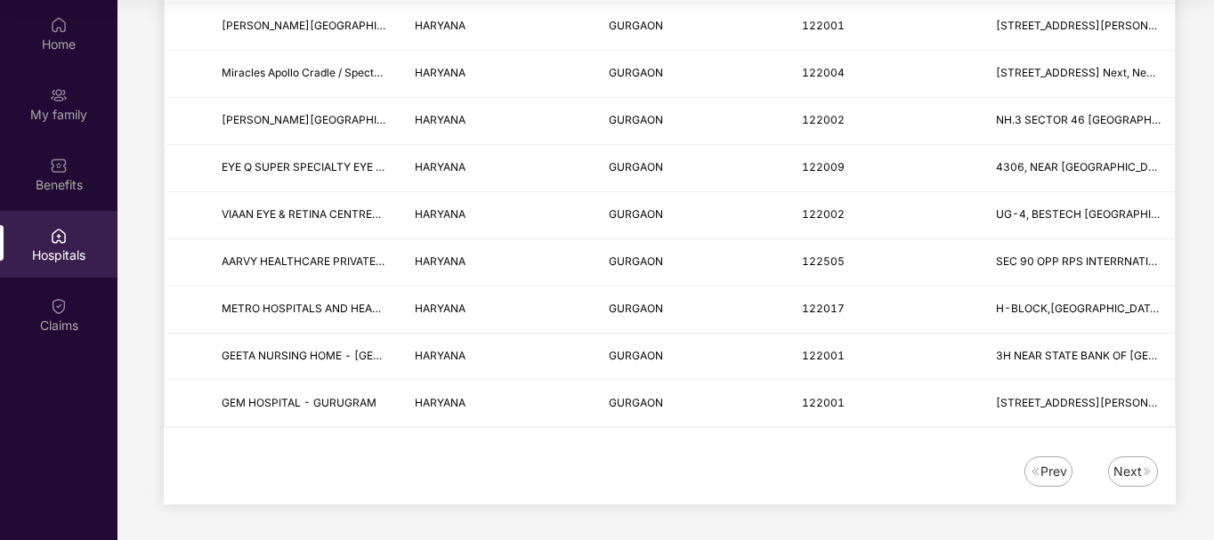
click at [1142, 473] on img at bounding box center [1147, 472] width 11 height 11
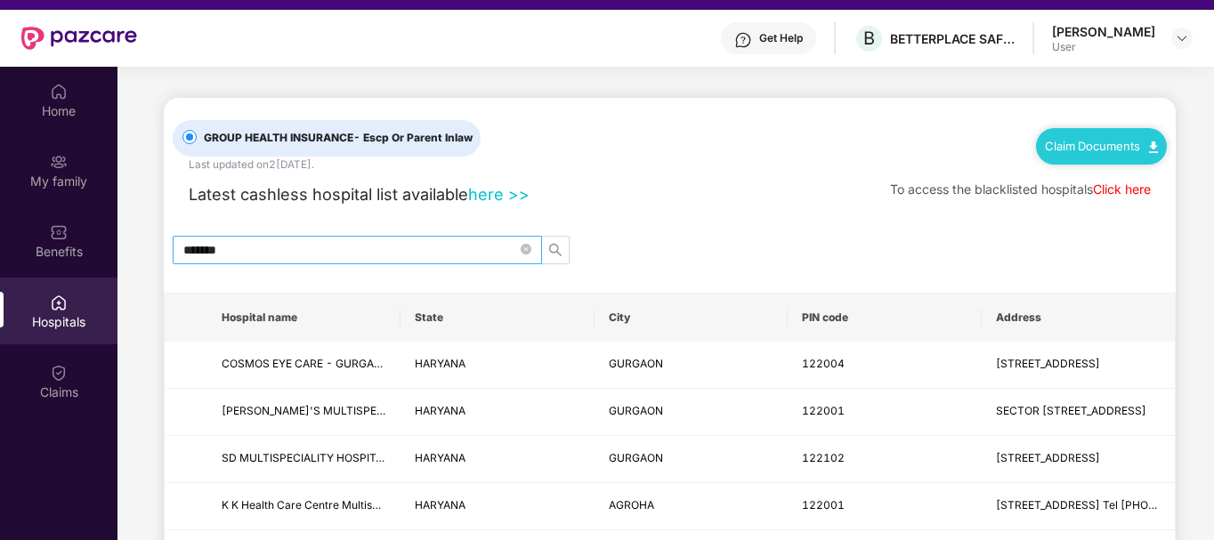
scroll to position [0, 0]
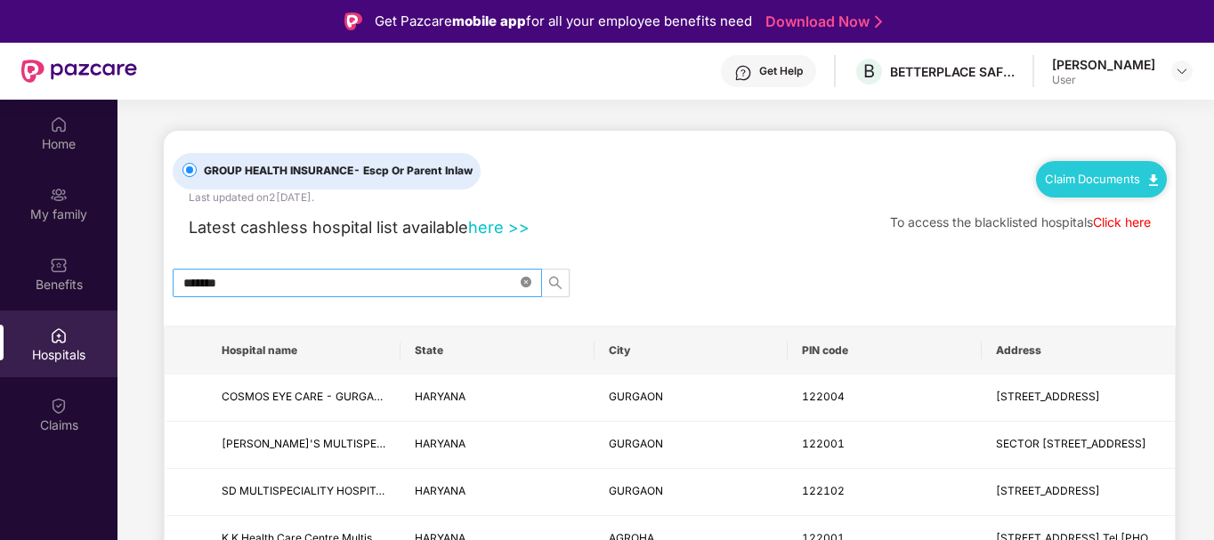
click at [527, 281] on icon "close-circle" at bounding box center [526, 282] width 11 height 11
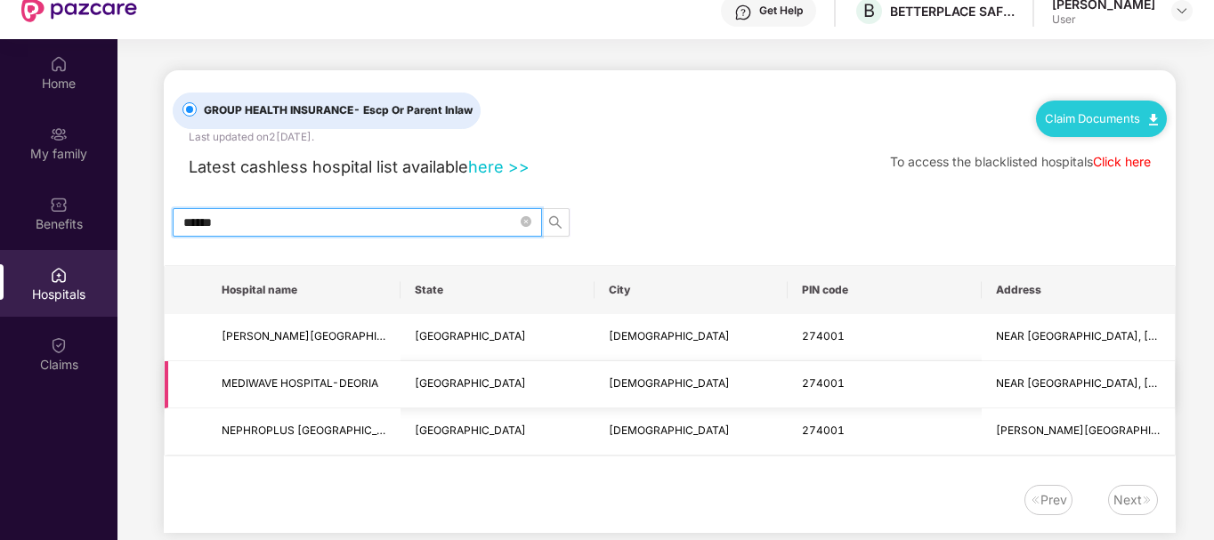
scroll to position [100, 0]
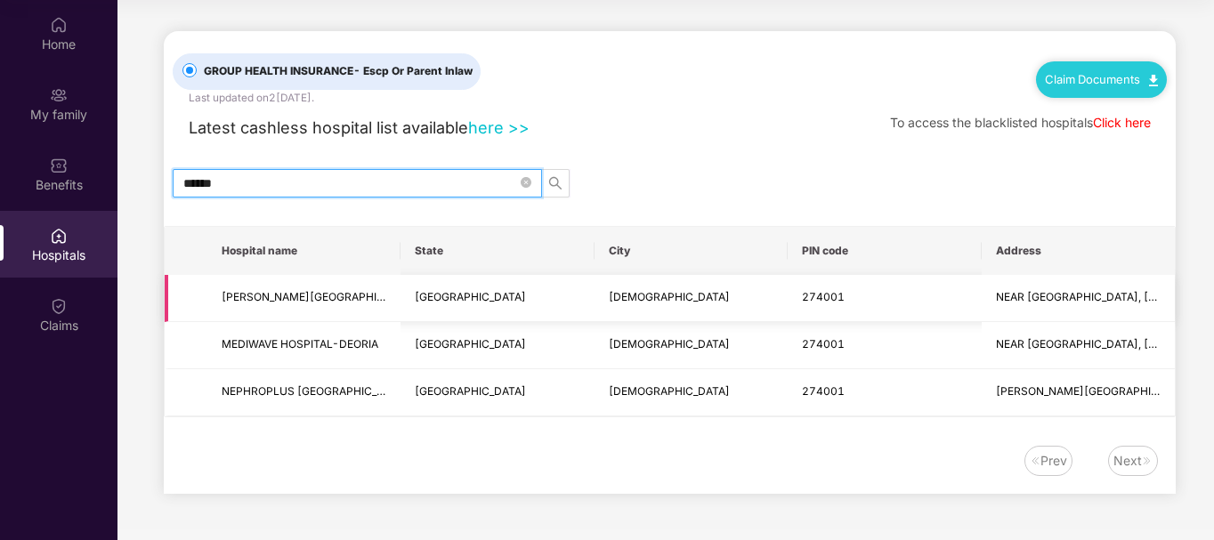
type input "******"
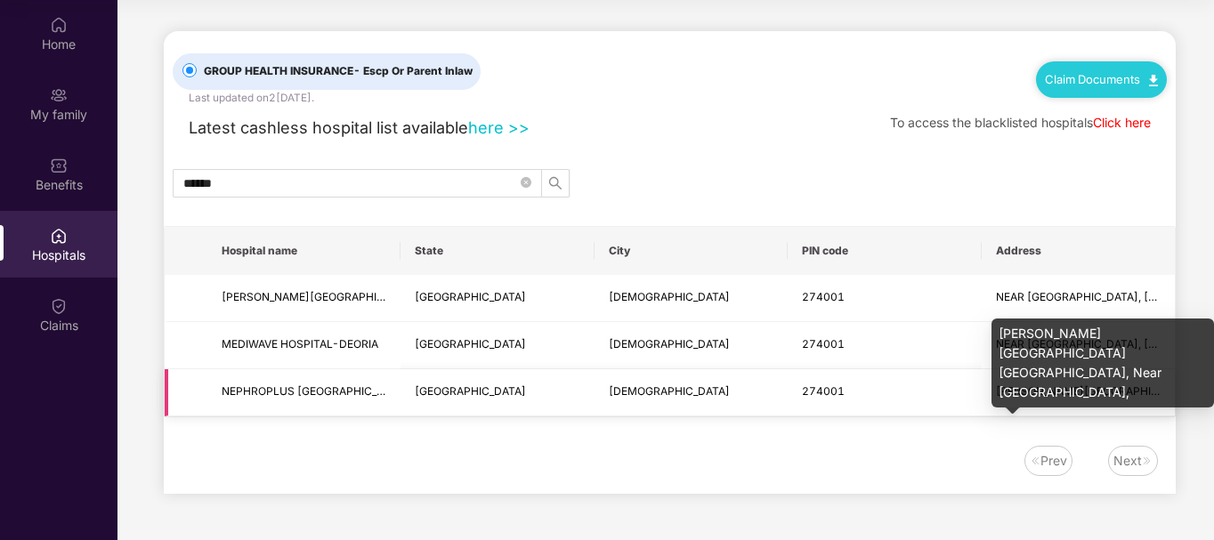
click at [1005, 389] on span "[PERSON_NAME][GEOGRAPHIC_DATA] [GEOGRAPHIC_DATA], Near [GEOGRAPHIC_DATA]," at bounding box center [1226, 391] width 460 height 13
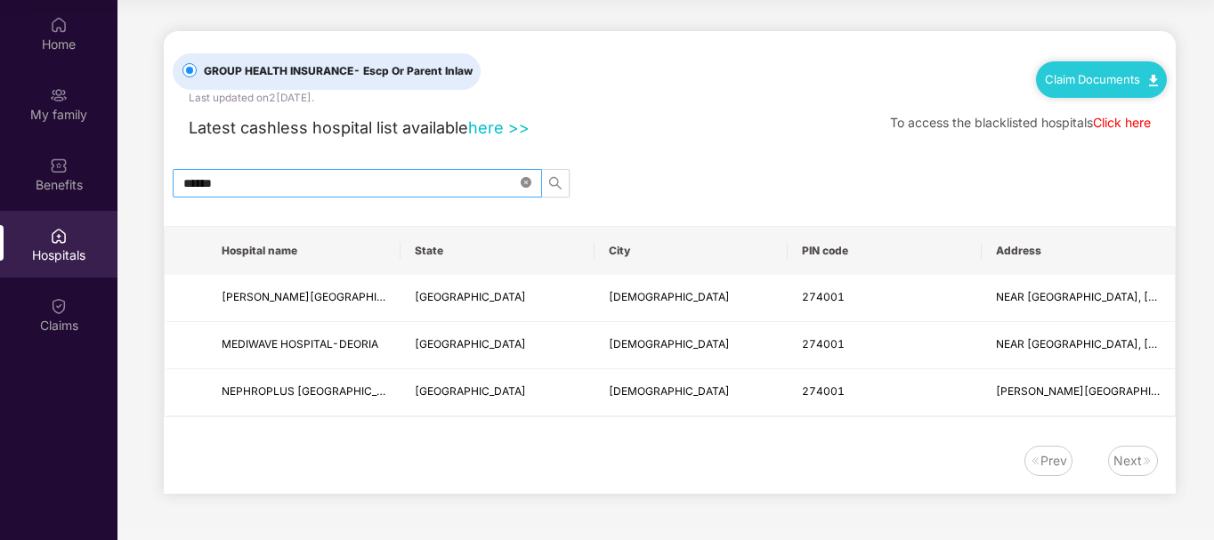
click at [521, 187] on icon "close-circle" at bounding box center [526, 182] width 11 height 11
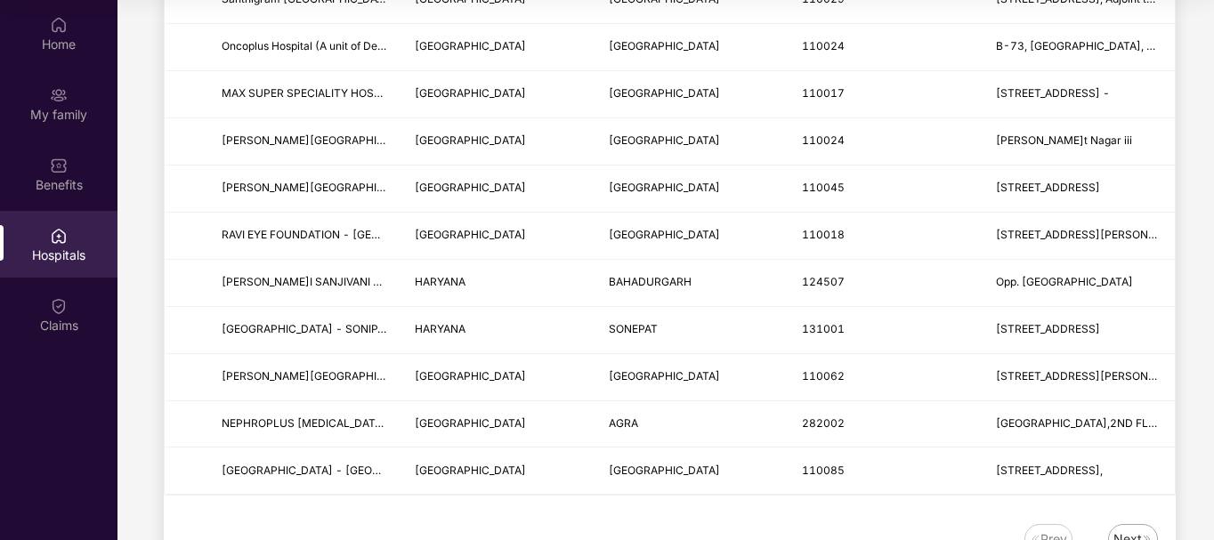
scroll to position [2204, 0]
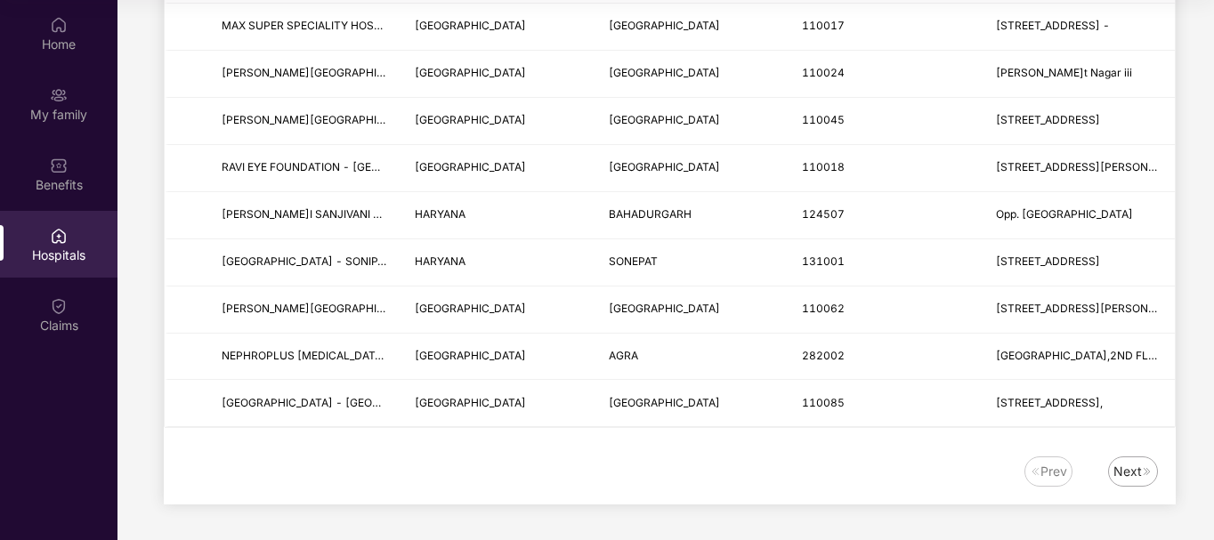
type input "*****"
click at [1123, 471] on div "Next" at bounding box center [1128, 472] width 28 height 20
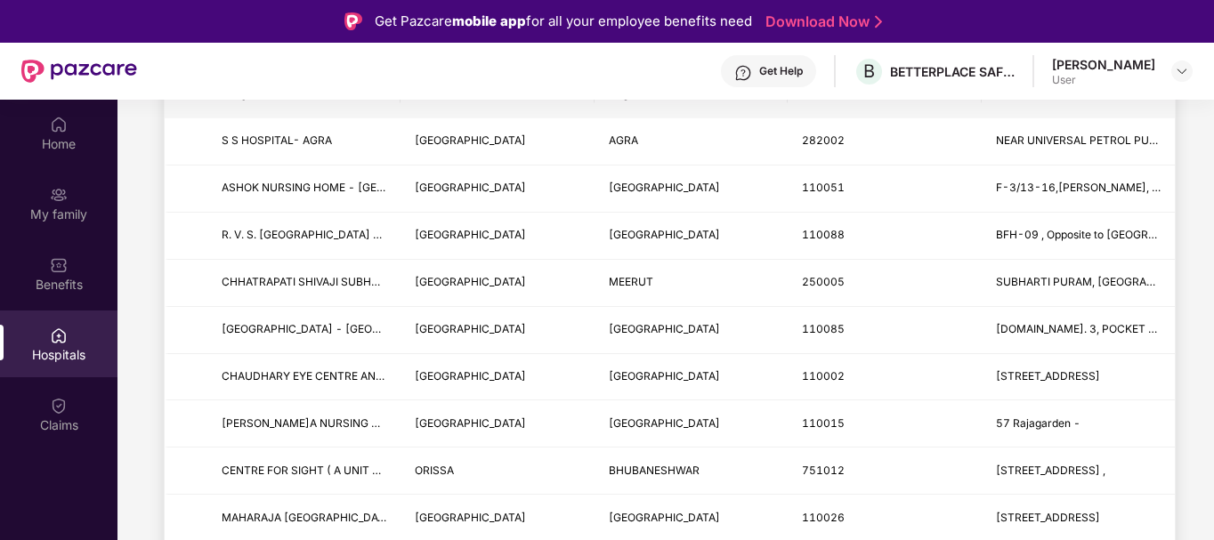
scroll to position [157, 0]
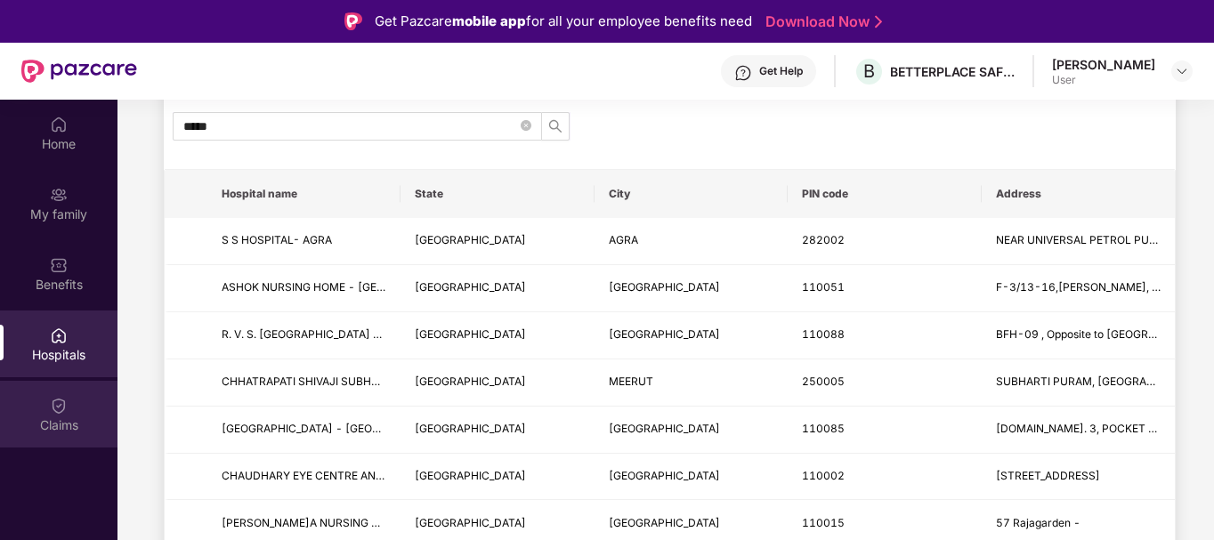
click at [92, 422] on div "Claims" at bounding box center [59, 426] width 118 height 18
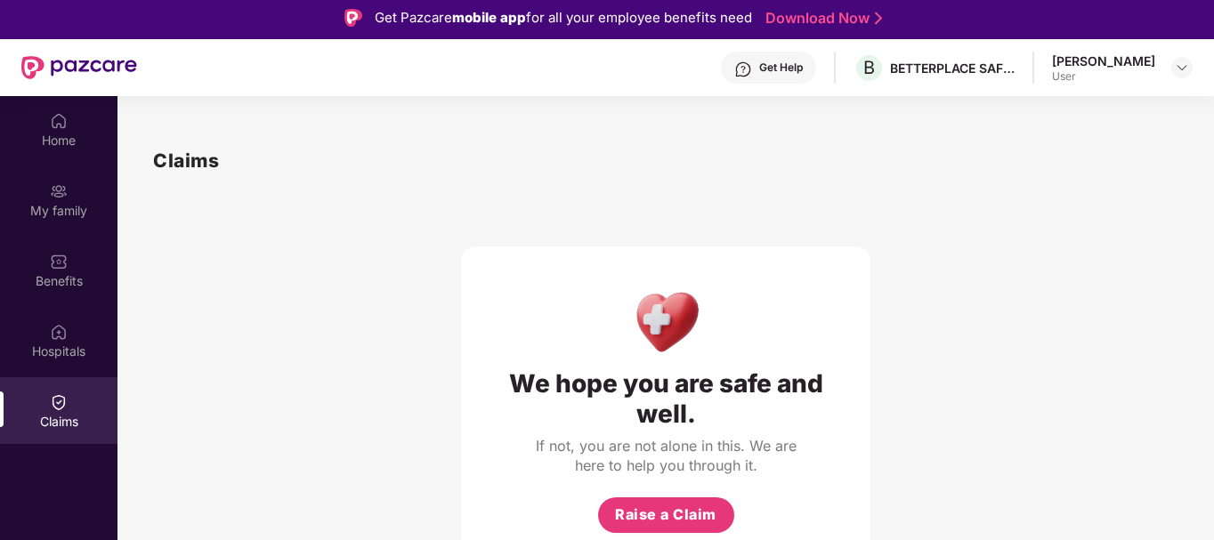
scroll to position [0, 0]
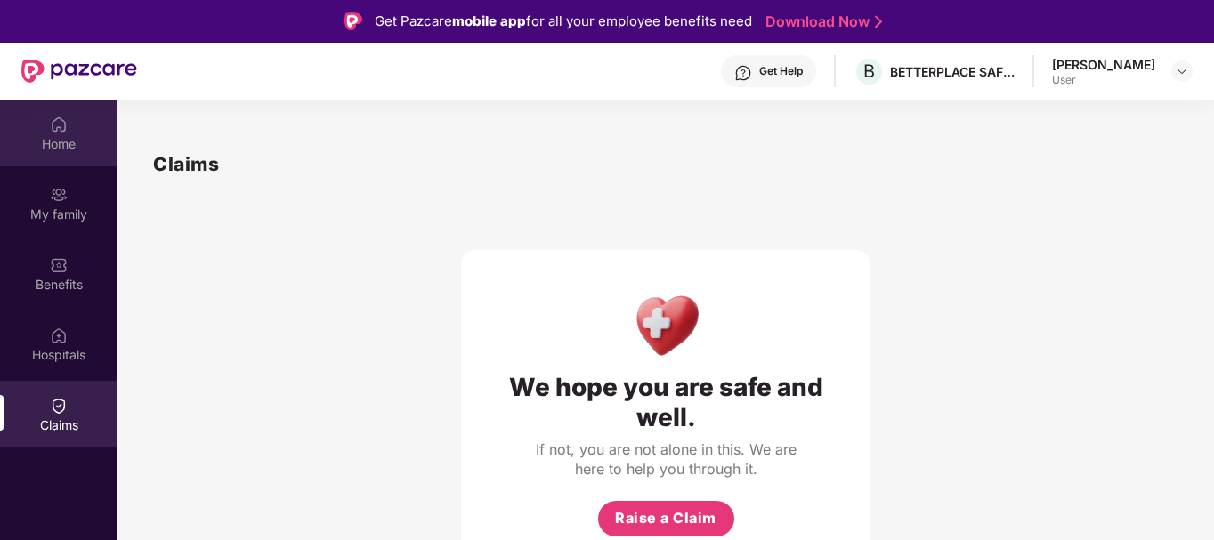
click at [75, 137] on div "Home" at bounding box center [59, 144] width 118 height 18
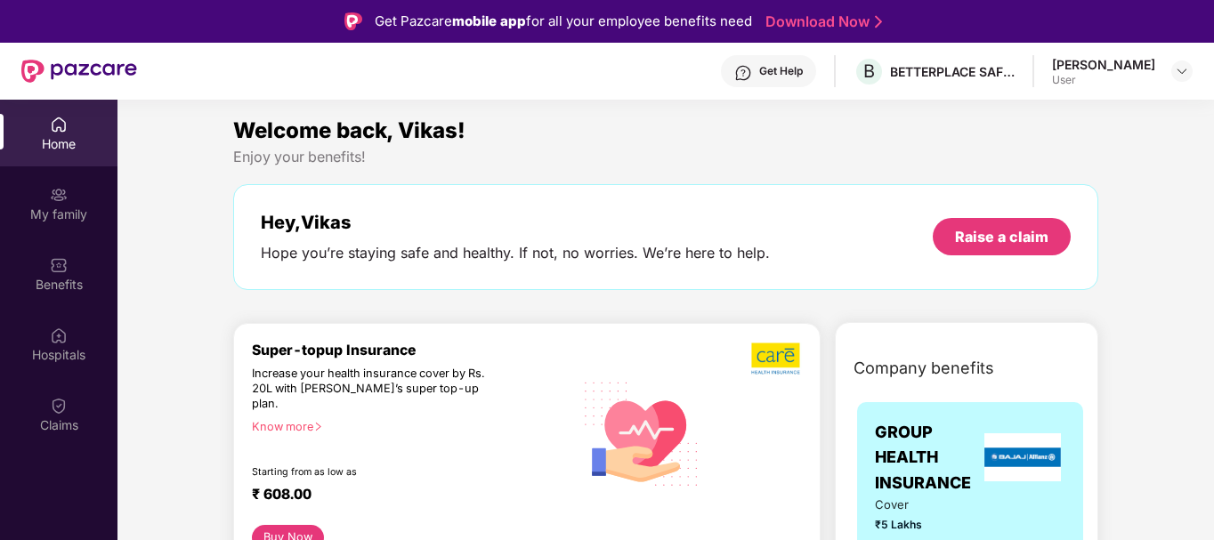
scroll to position [89, 0]
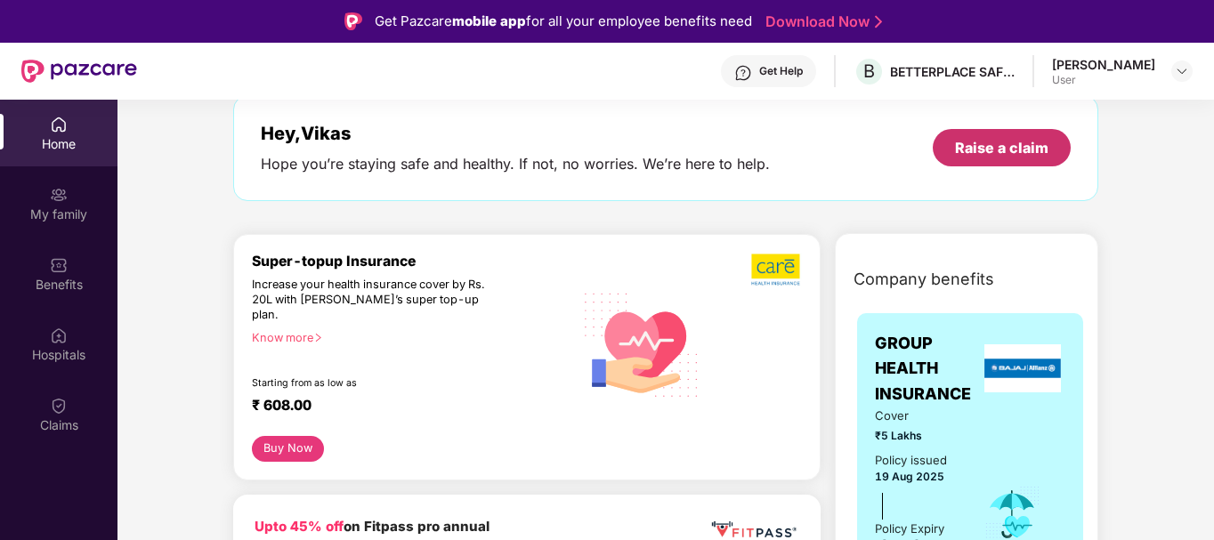
click at [1029, 149] on div "Raise a claim" at bounding box center [1001, 148] width 93 height 20
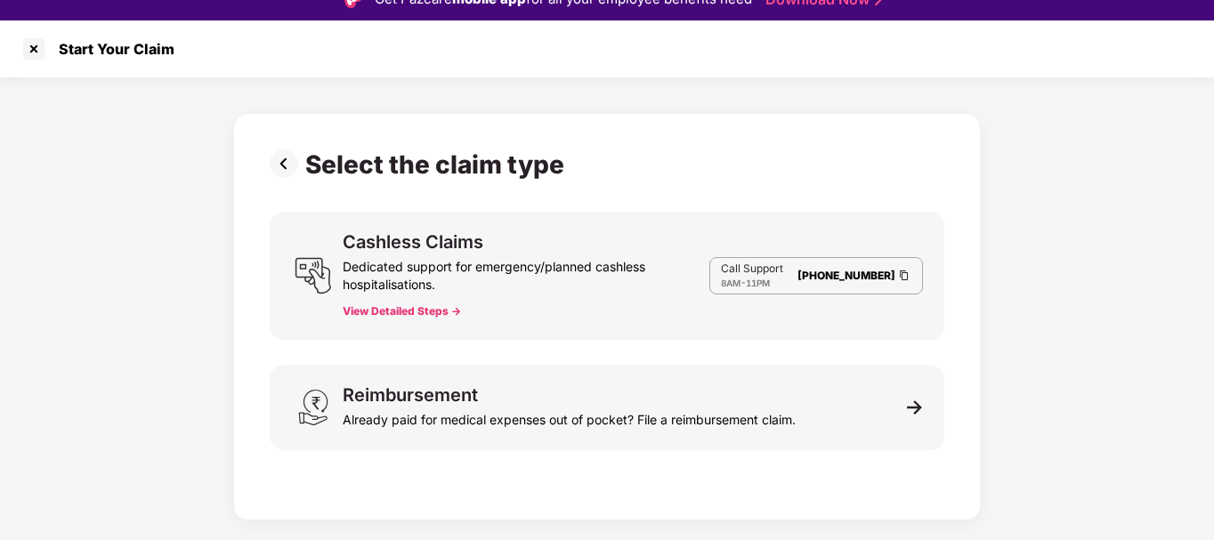
scroll to position [43, 0]
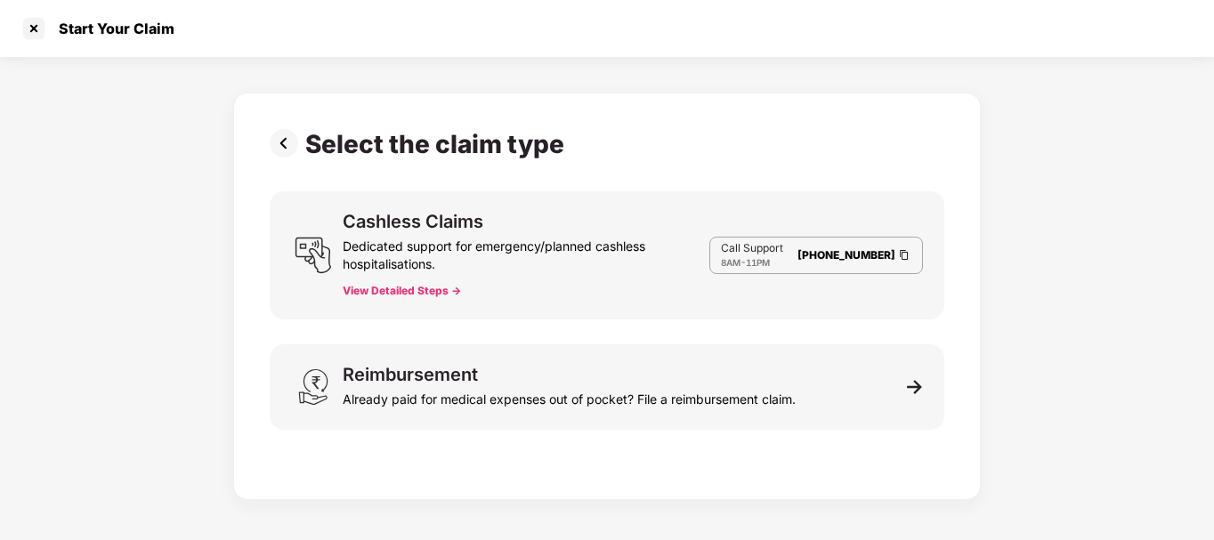
click at [416, 296] on button "View Detailed Steps ->" at bounding box center [402, 291] width 118 height 14
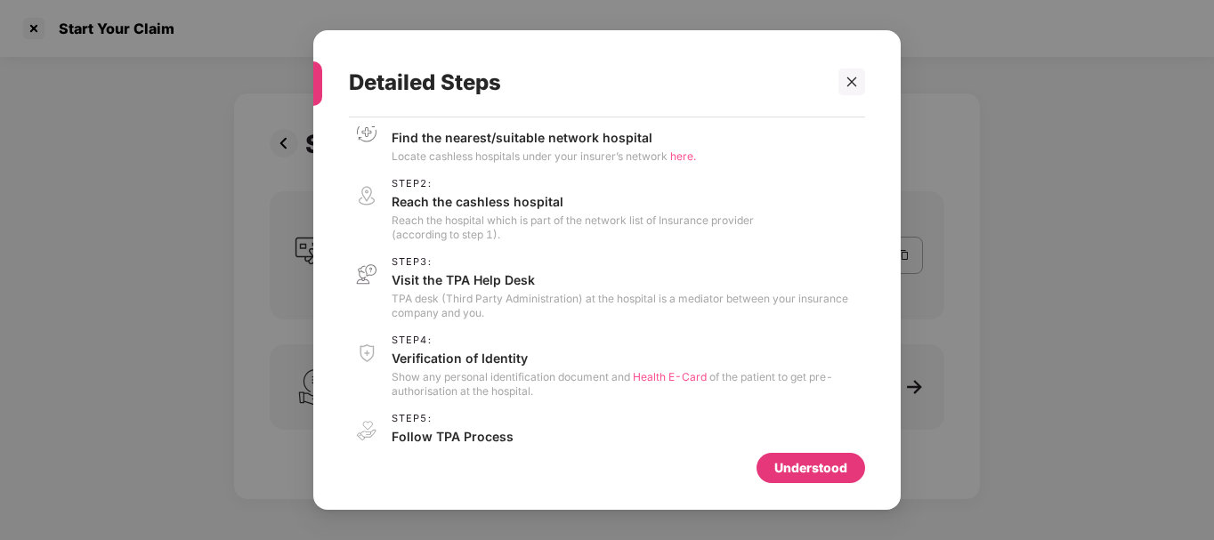
scroll to position [0, 0]
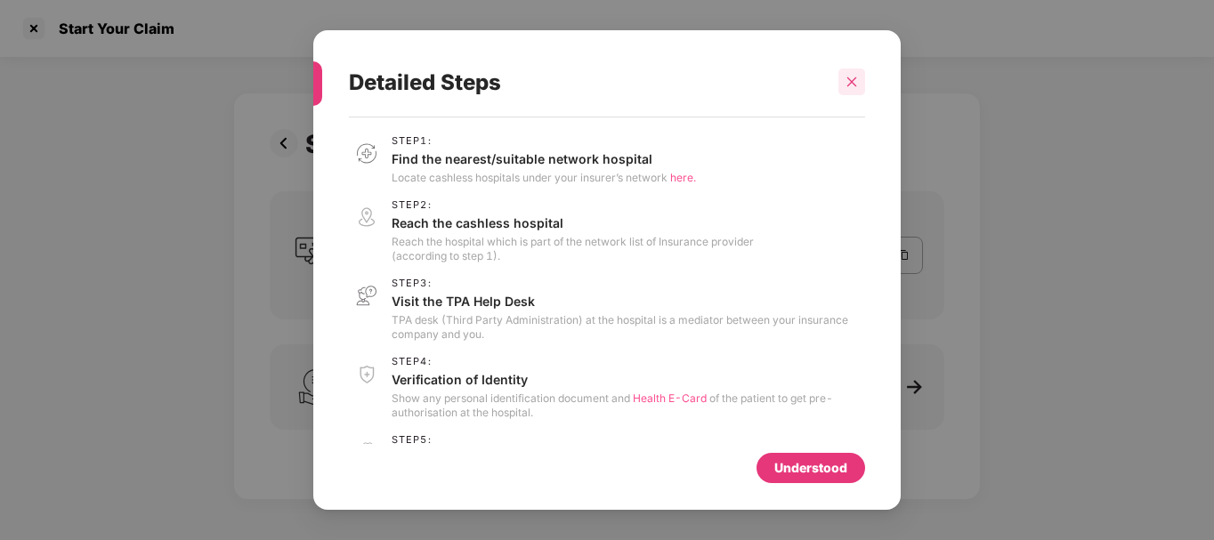
click at [849, 76] on icon "close" at bounding box center [852, 82] width 12 height 12
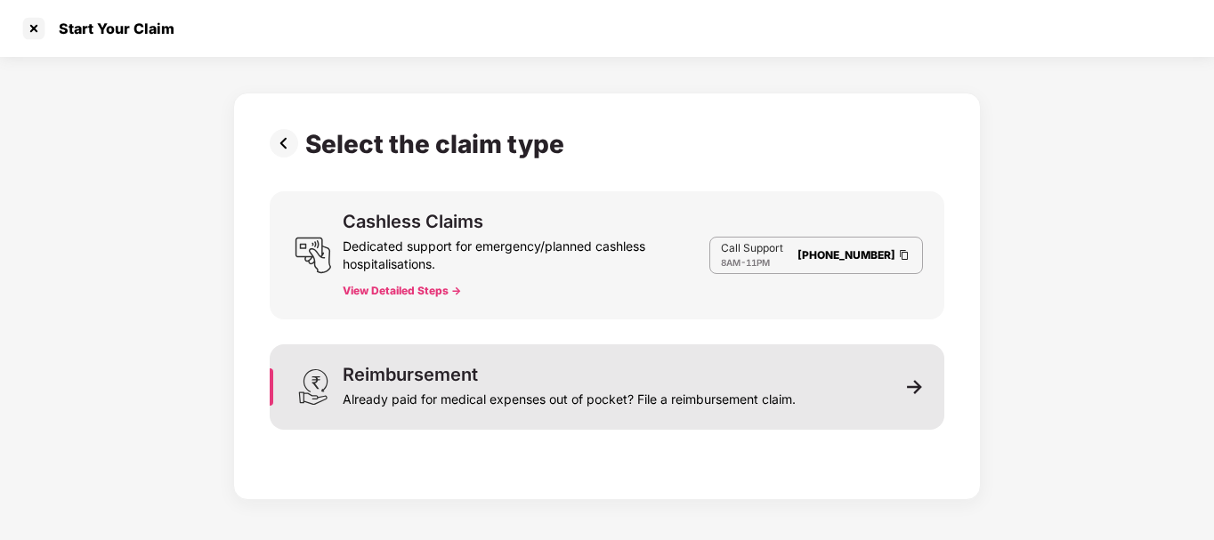
click at [618, 374] on div "Reimbursement Already paid for medical expenses out of pocket? File a reimburse…" at bounding box center [569, 387] width 453 height 43
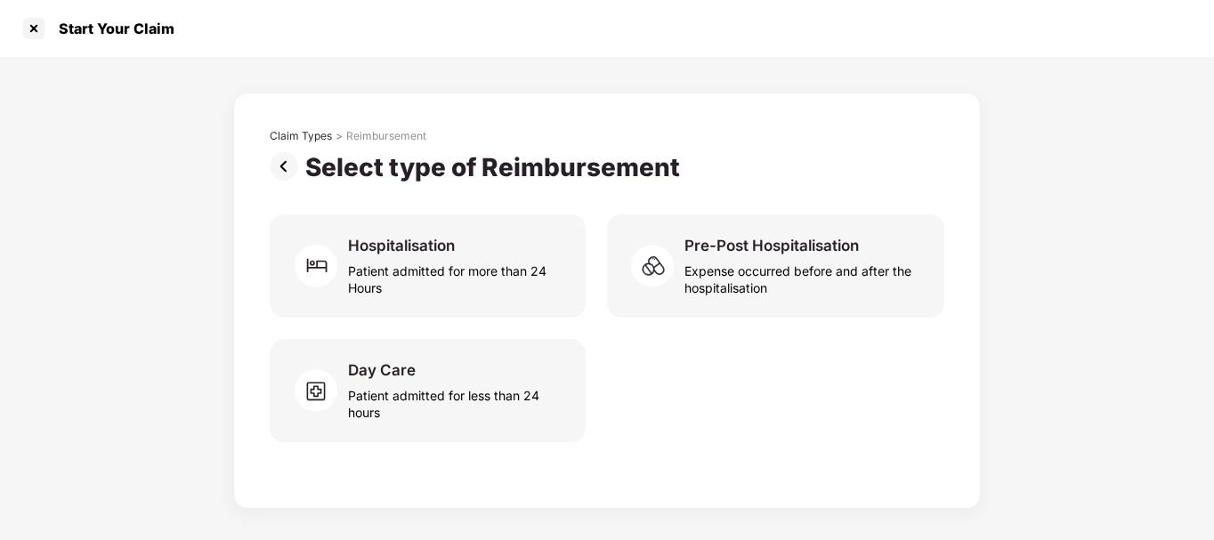
click at [40, 29] on div at bounding box center [34, 28] width 28 height 28
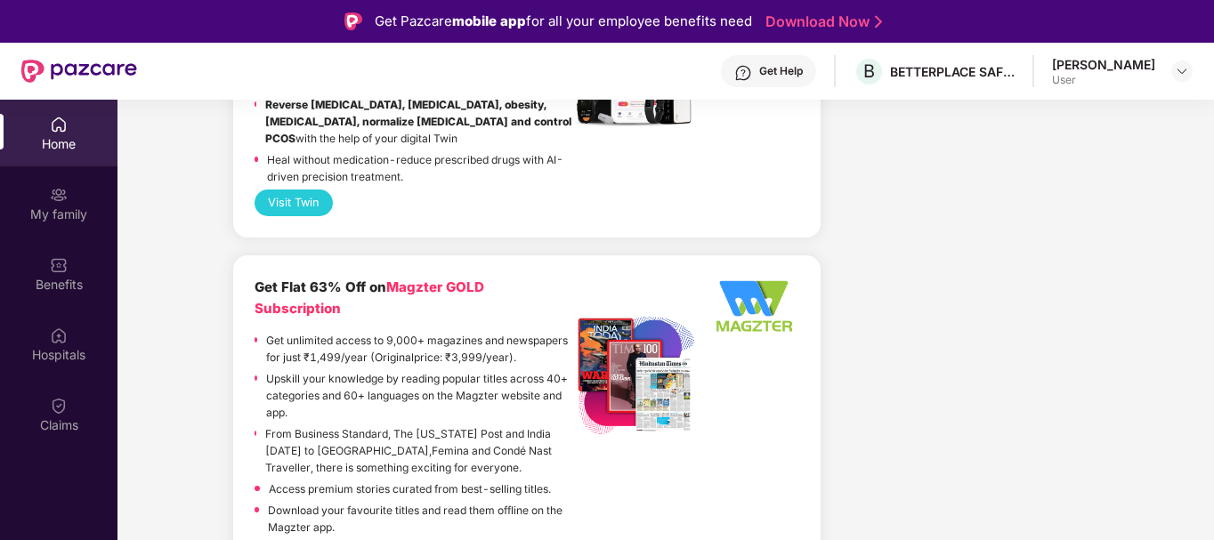
scroll to position [2493, 0]
